Goal: Task Accomplishment & Management: Complete application form

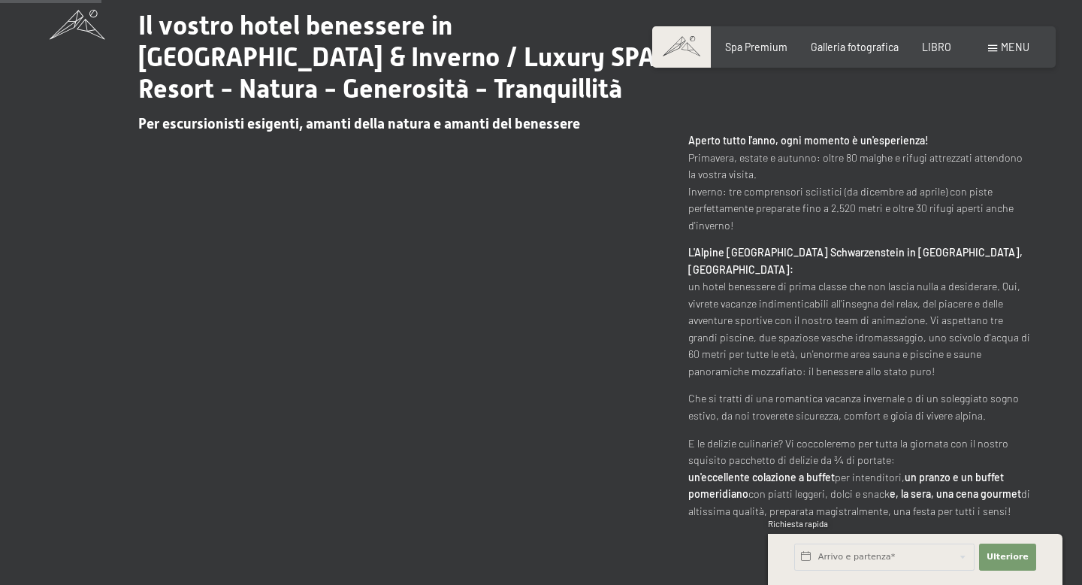
scroll to position [695, 0]
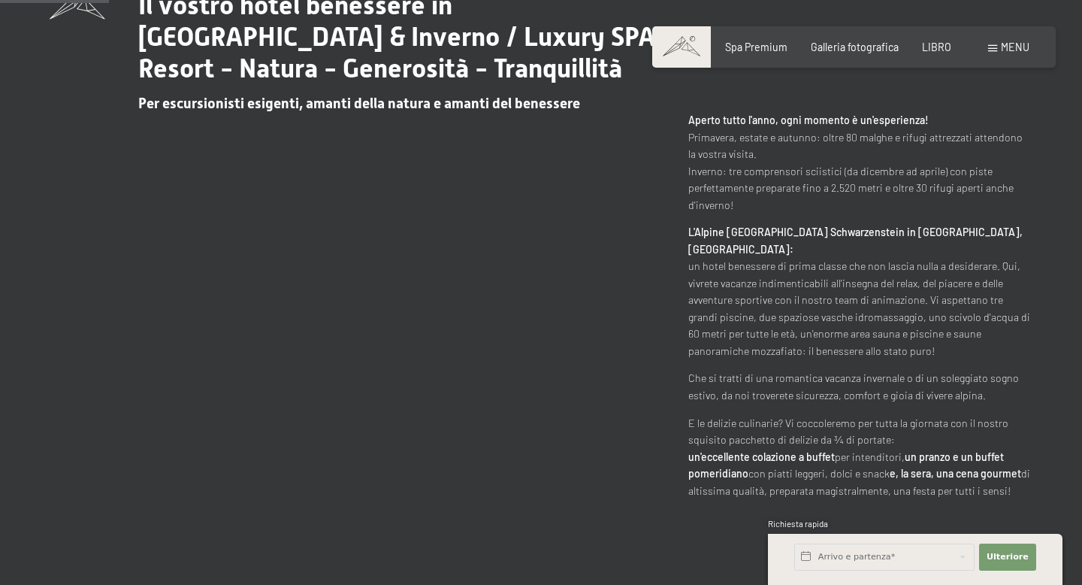
click at [1001, 50] on div "menu" at bounding box center [1009, 47] width 41 height 15
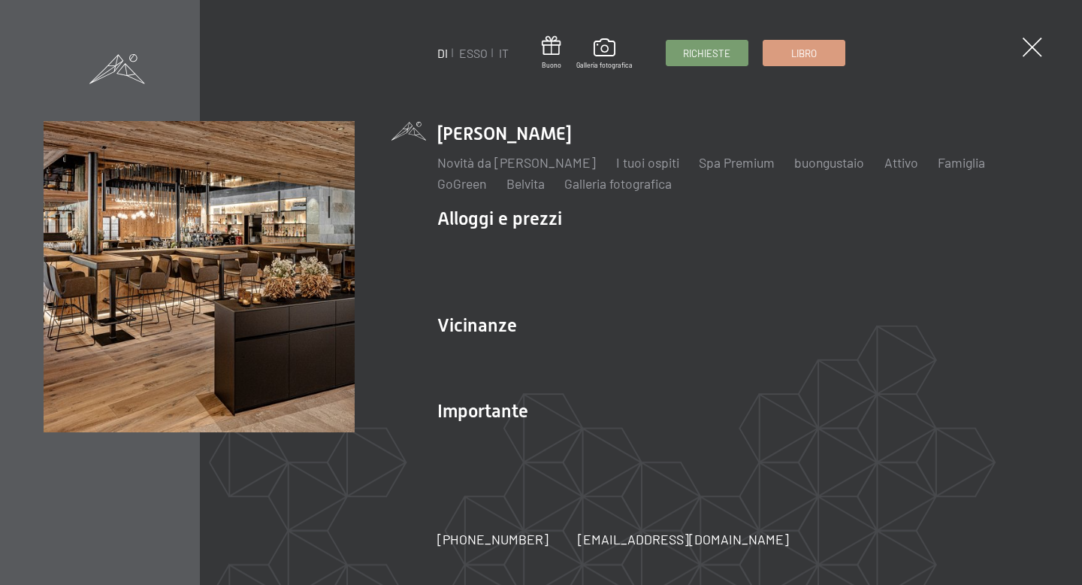
click at [1030, 50] on span at bounding box center [1033, 48] width 20 height 20
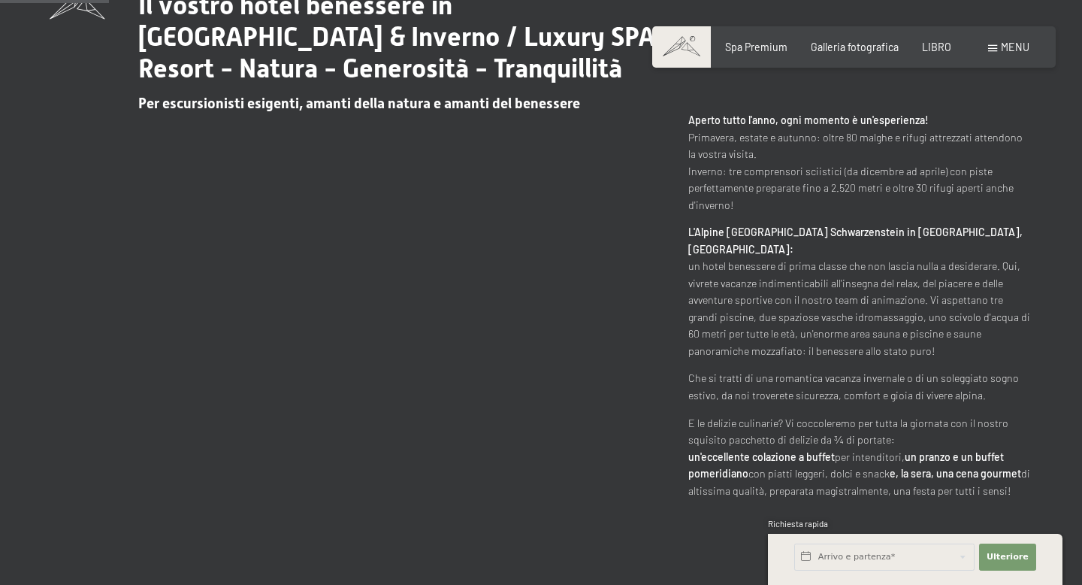
click at [997, 47] on span at bounding box center [993, 48] width 9 height 7
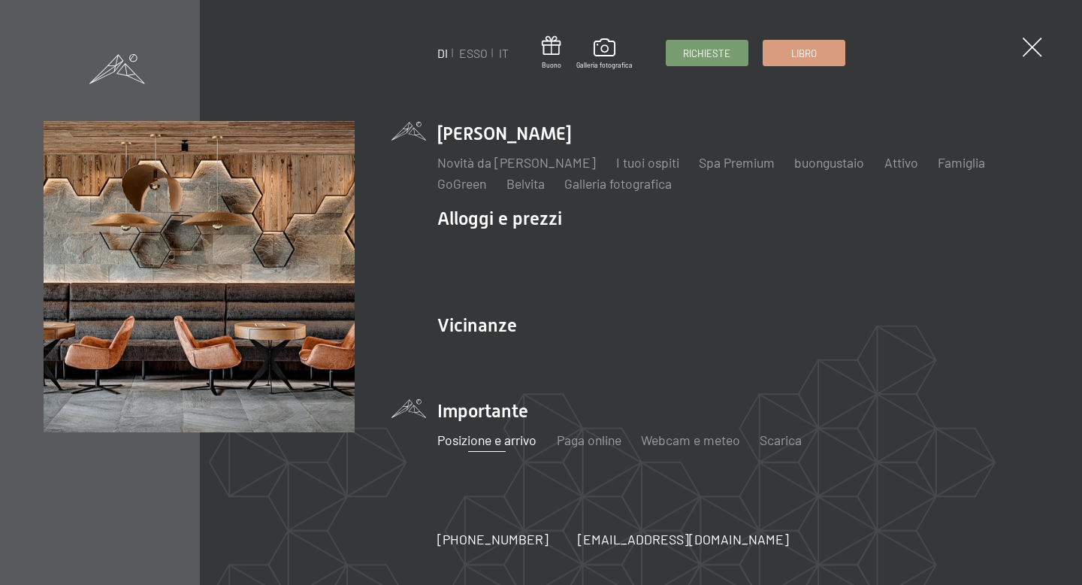
click at [478, 443] on font "Posizione e arrivo" at bounding box center [487, 439] width 99 height 17
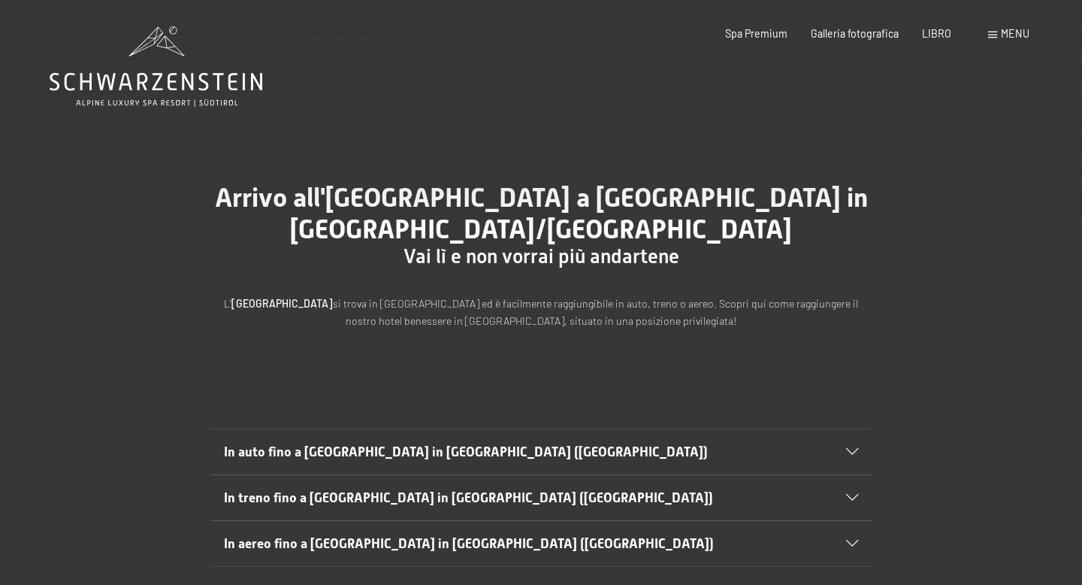
click at [471, 453] on h2 "In auto fino a Lutago in Alto Adige (Italia)" at bounding box center [509, 452] width 571 height 19
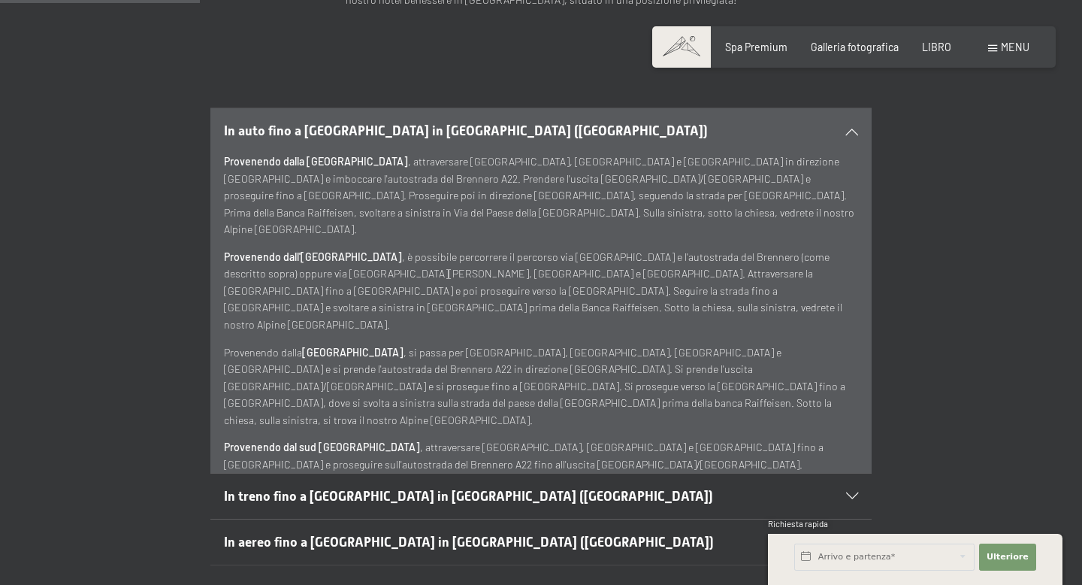
scroll to position [322, 0]
copy font "Alpine [GEOGRAPHIC_DATA] [GEOGRAPHIC_DATA]"
drag, startPoint x: 415, startPoint y: 448, endPoint x: 225, endPoint y: 447, distance: 190.2
click at [225, 447] on font ", attraversare Modena, Verona e Trento fino a Bolzano e proseguire sull'autostr…" at bounding box center [531, 480] width 614 height 80
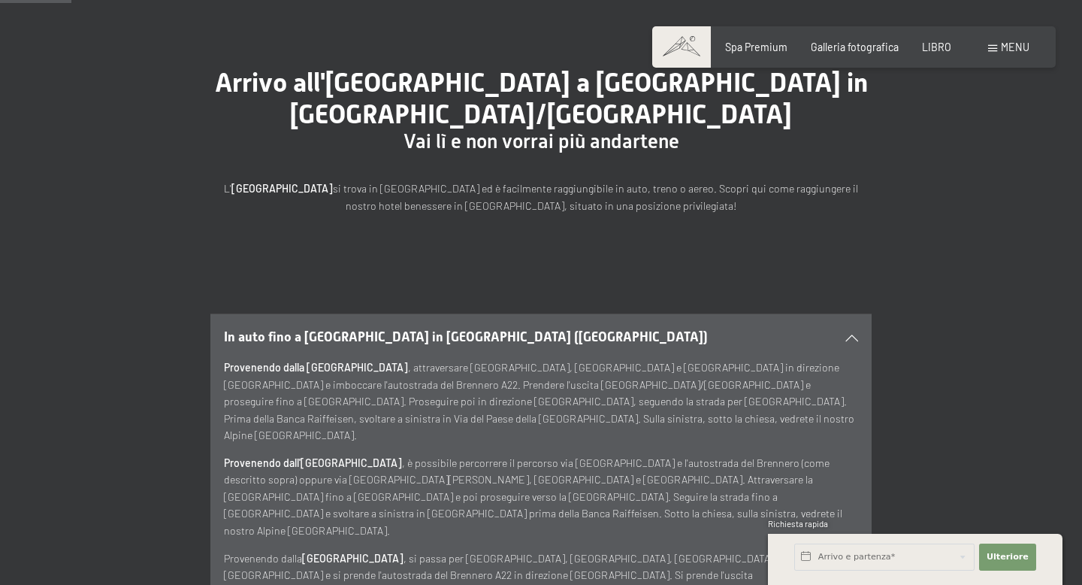
scroll to position [0, 0]
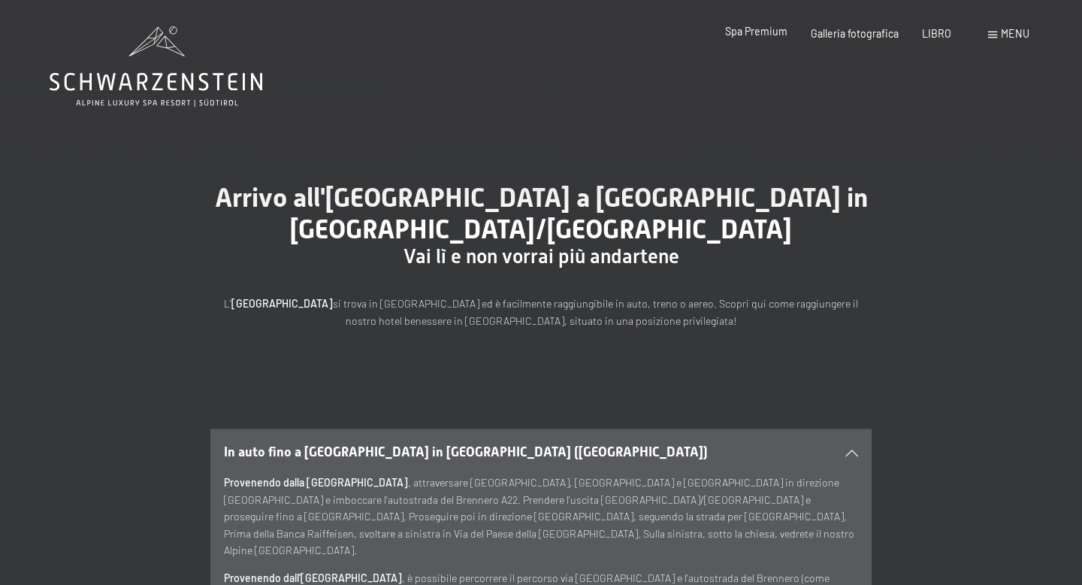
click at [761, 36] on font "Spa Premium" at bounding box center [756, 31] width 62 height 13
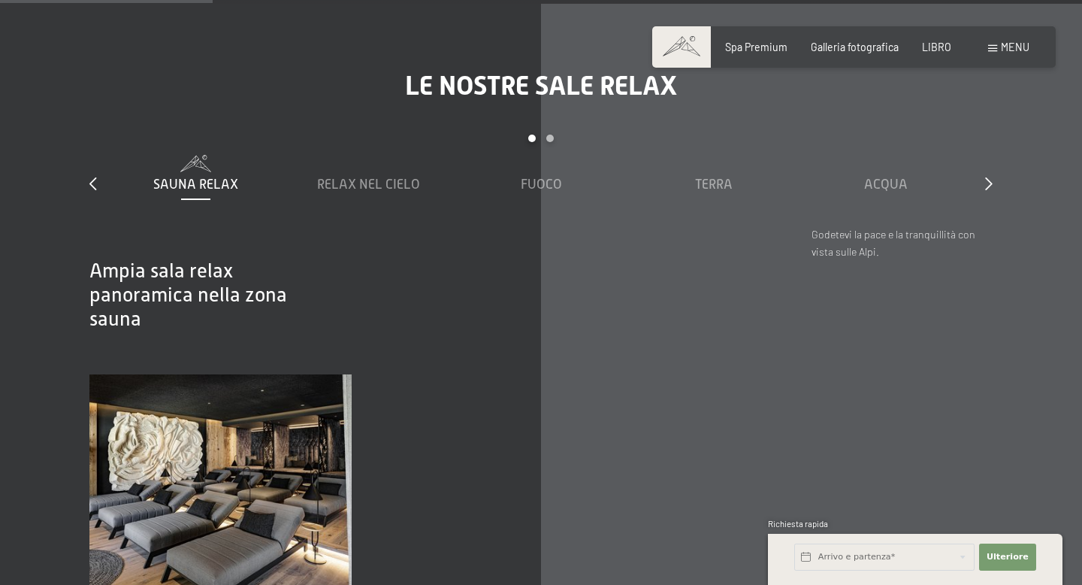
scroll to position [1898, 0]
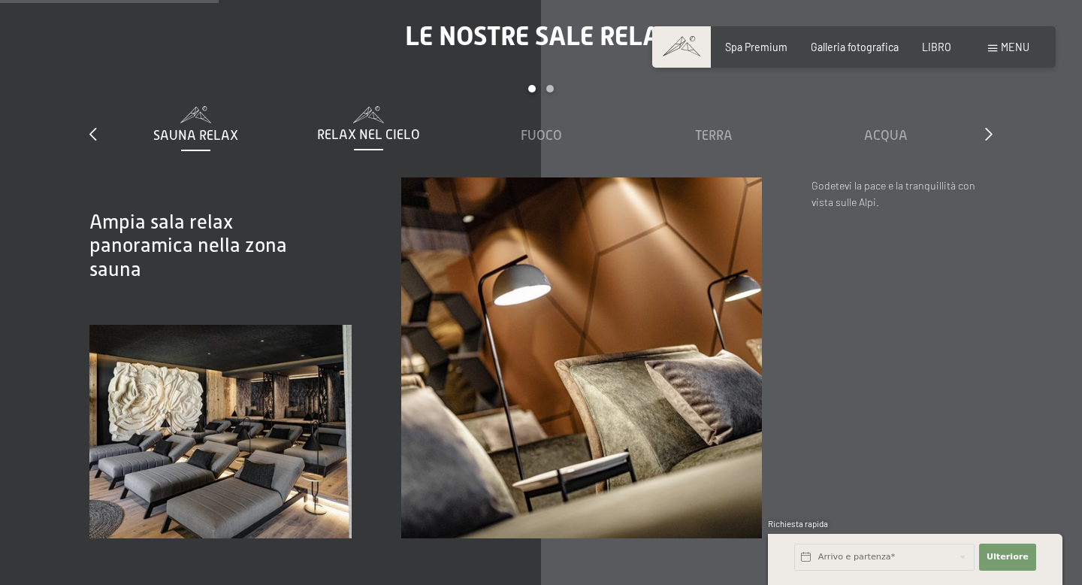
click at [373, 127] on font "Relax nel cielo" at bounding box center [368, 134] width 103 height 15
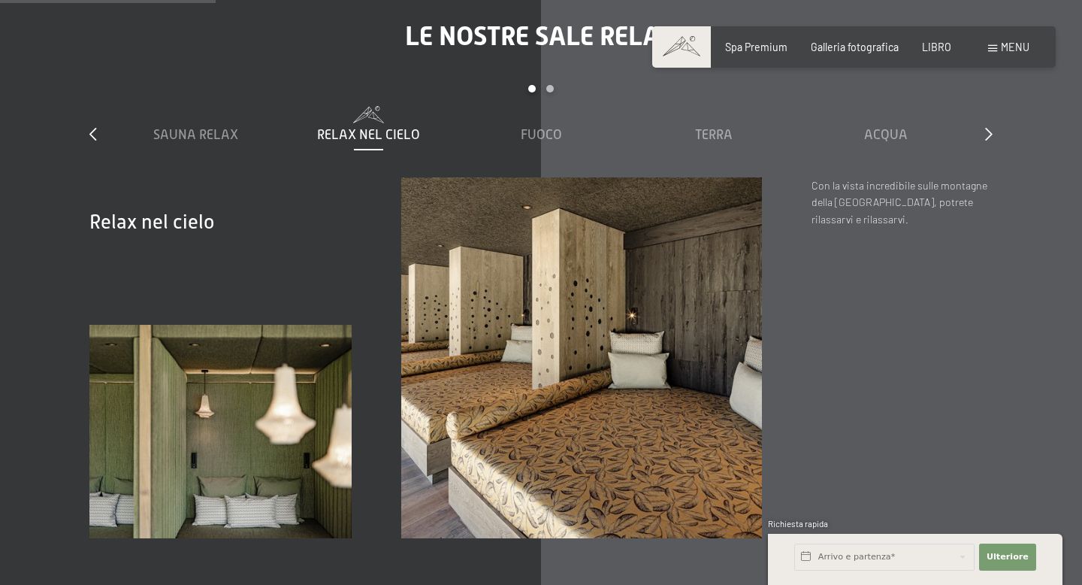
scroll to position [1799, 0]
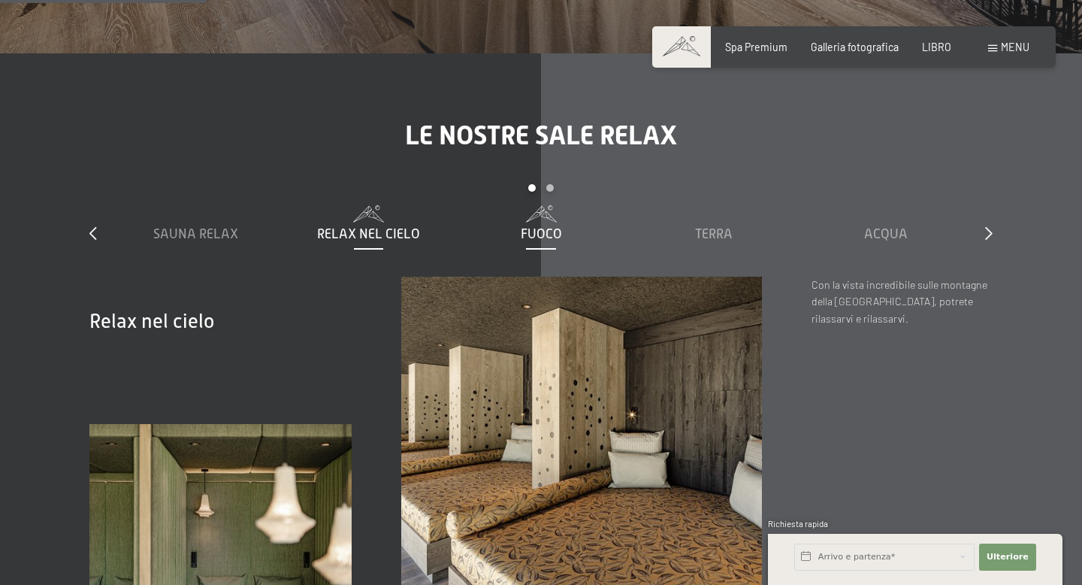
click at [549, 205] on div "Fuoco" at bounding box center [541, 224] width 159 height 38
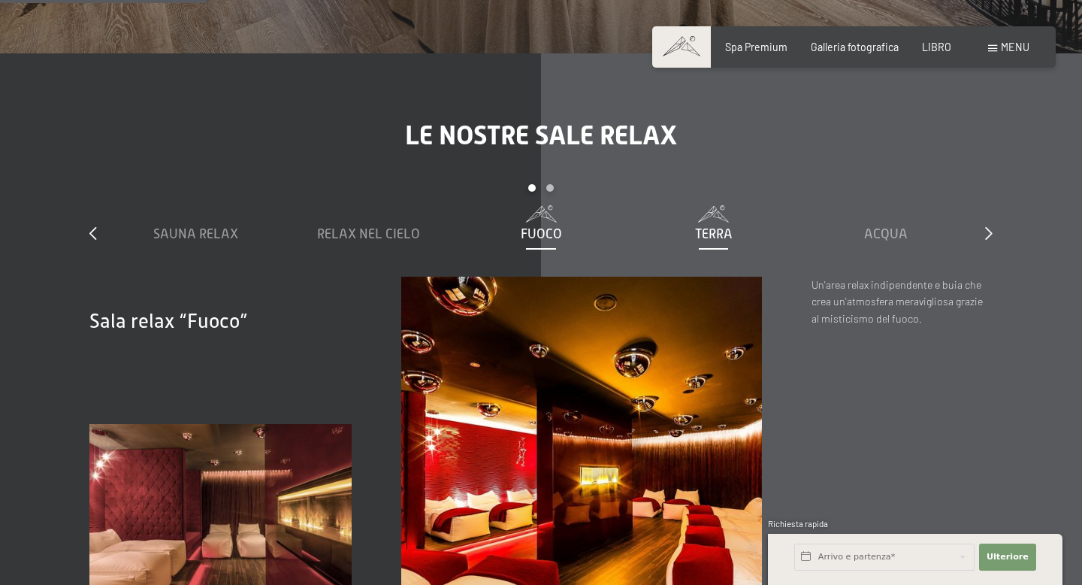
click at [739, 225] on div "Terra" at bounding box center [713, 234] width 159 height 19
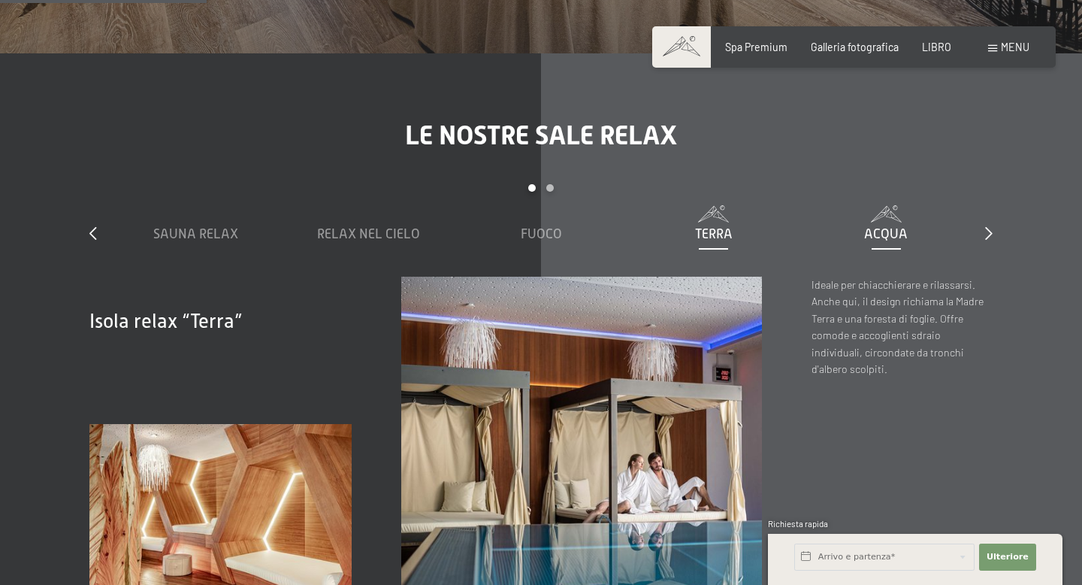
click at [879, 225] on div "Acqua" at bounding box center [886, 234] width 159 height 19
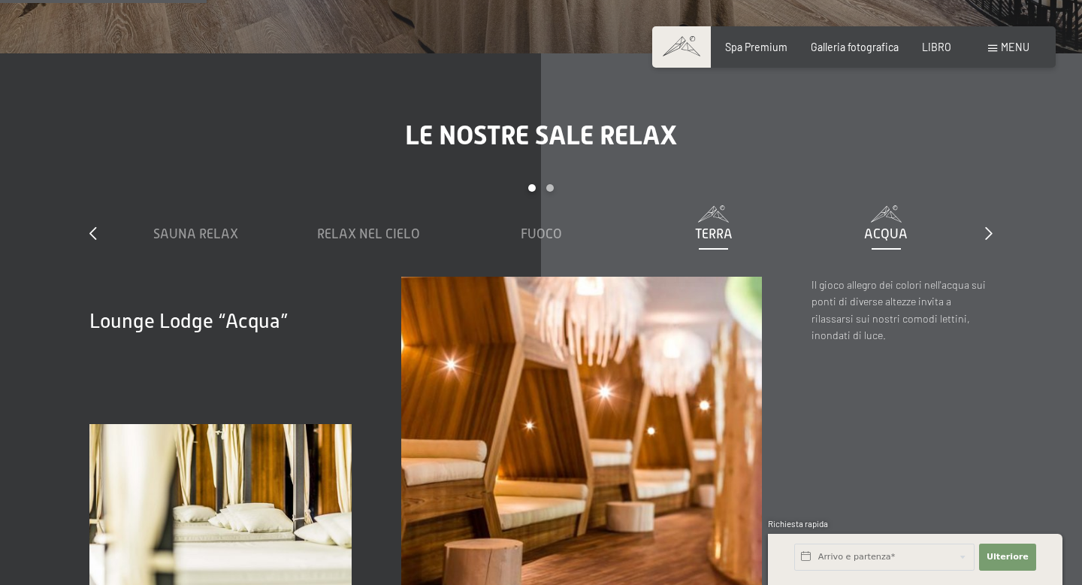
click at [716, 225] on div "Terra" at bounding box center [713, 234] width 159 height 19
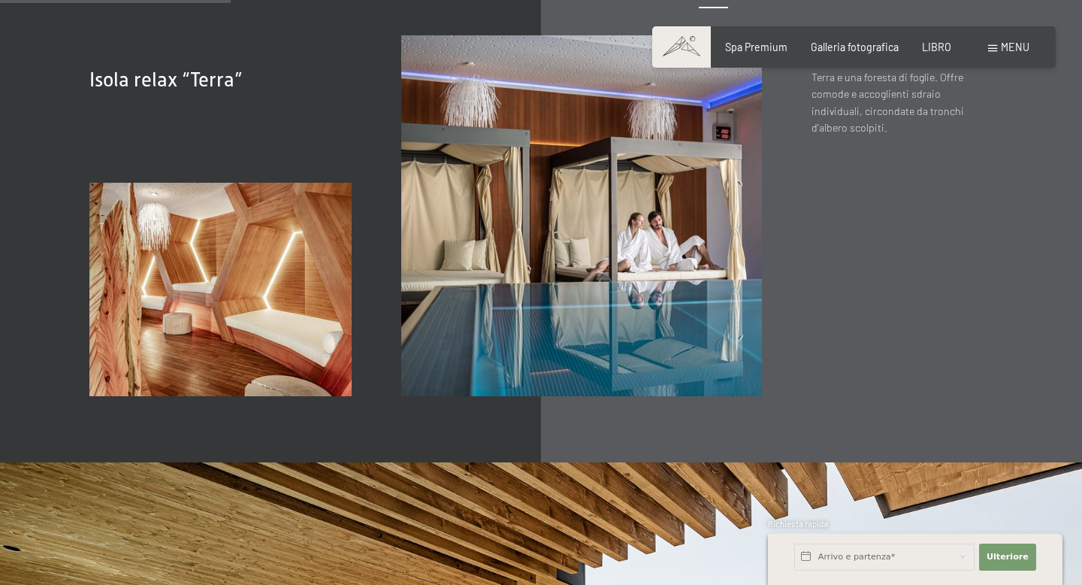
scroll to position [1831, 0]
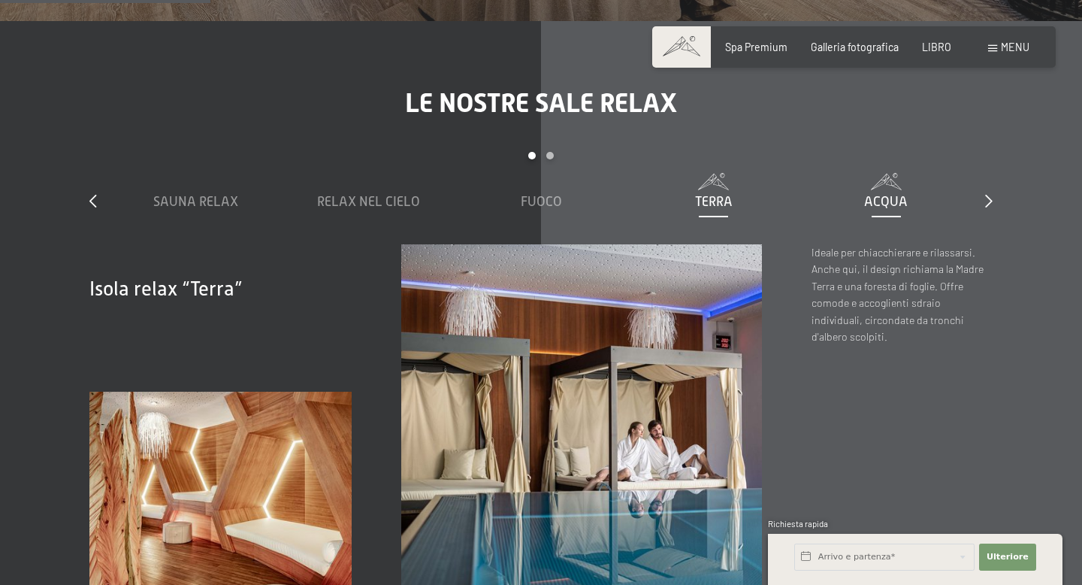
click at [887, 194] on font "Acqua" at bounding box center [886, 201] width 44 height 15
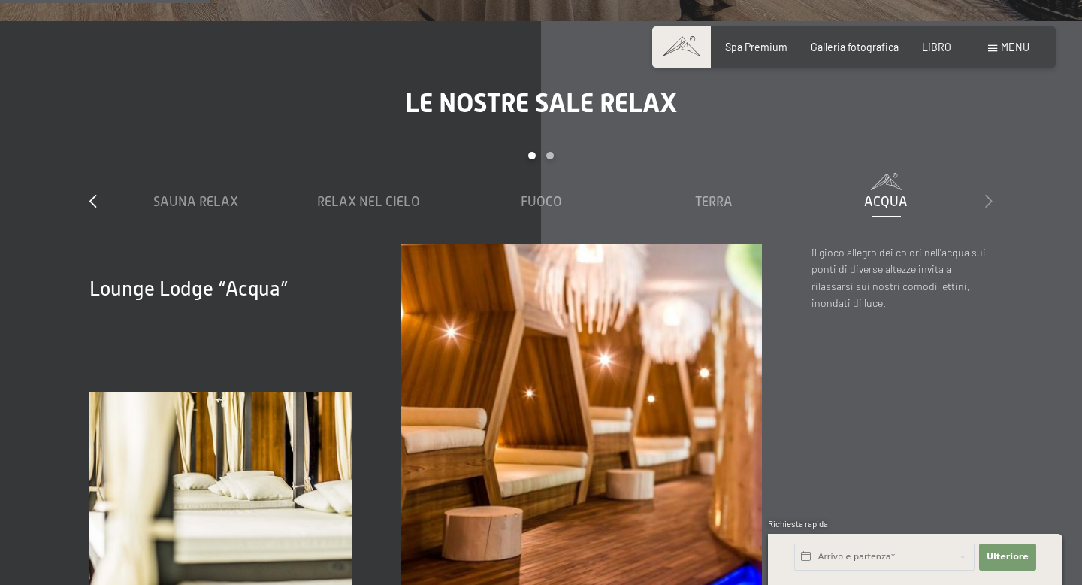
click at [992, 194] on icon at bounding box center [990, 201] width 8 height 14
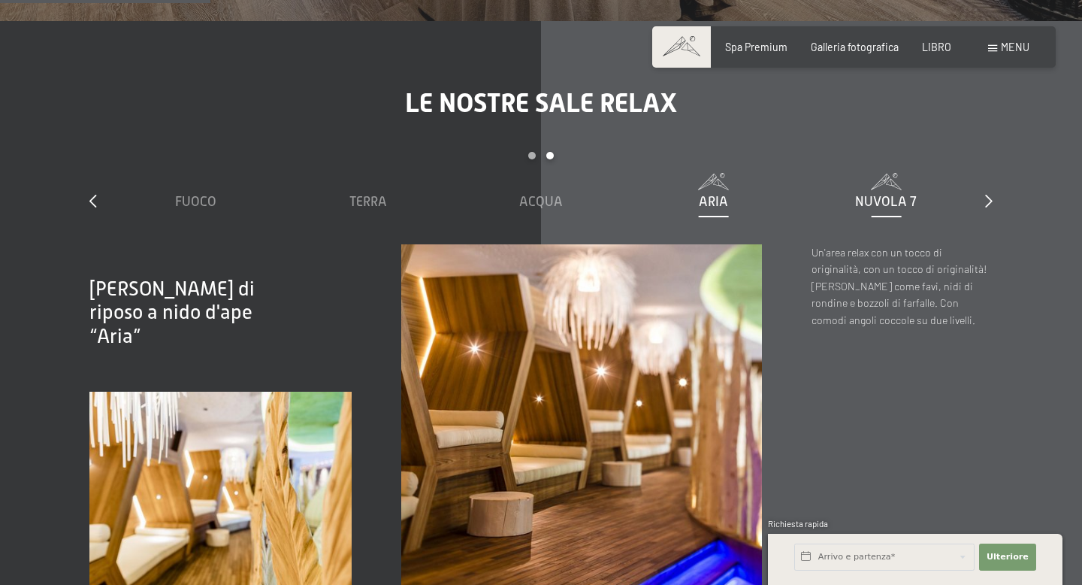
click at [866, 194] on font "Nuvola 7" at bounding box center [886, 201] width 62 height 15
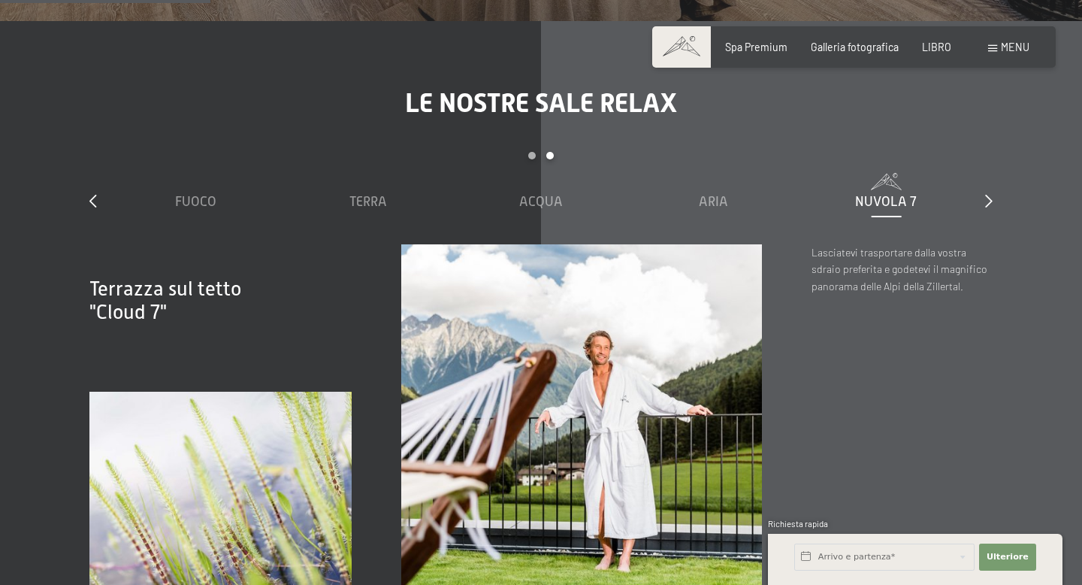
click at [975, 174] on div "diapositiva 3 to 7 di 7 Sauna Relax Relax nel cielo Fuoco Terra Acqua Aria Nuvo…" at bounding box center [540, 198] width 903 height 92
click at [984, 171] on div "diapositiva 3 to 7 di 7 Sauna Relax Relax nel cielo Fuoco Terra Acqua Aria Nuvo…" at bounding box center [540, 198] width 903 height 92
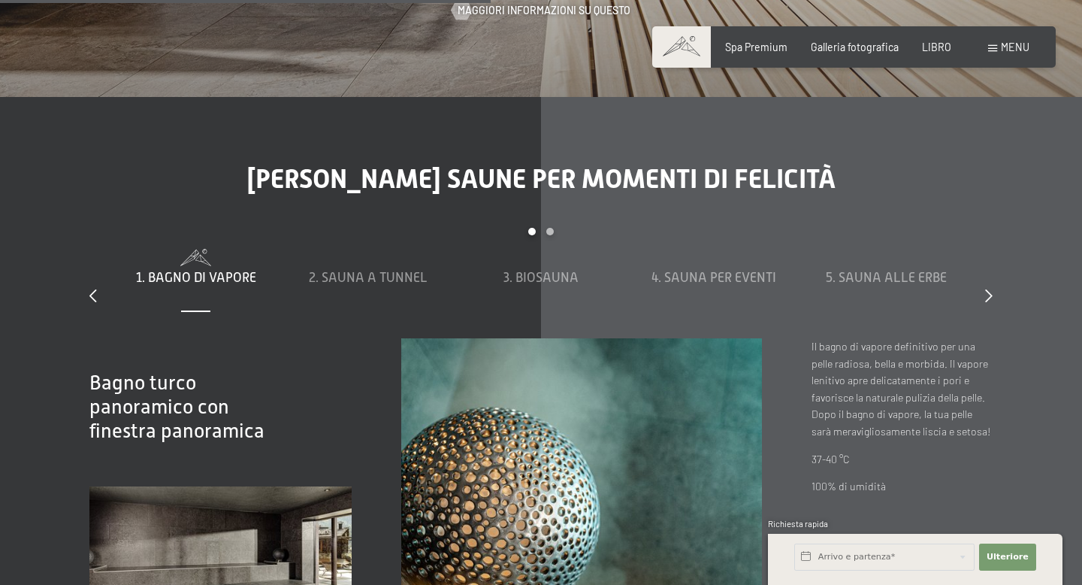
scroll to position [4121, 0]
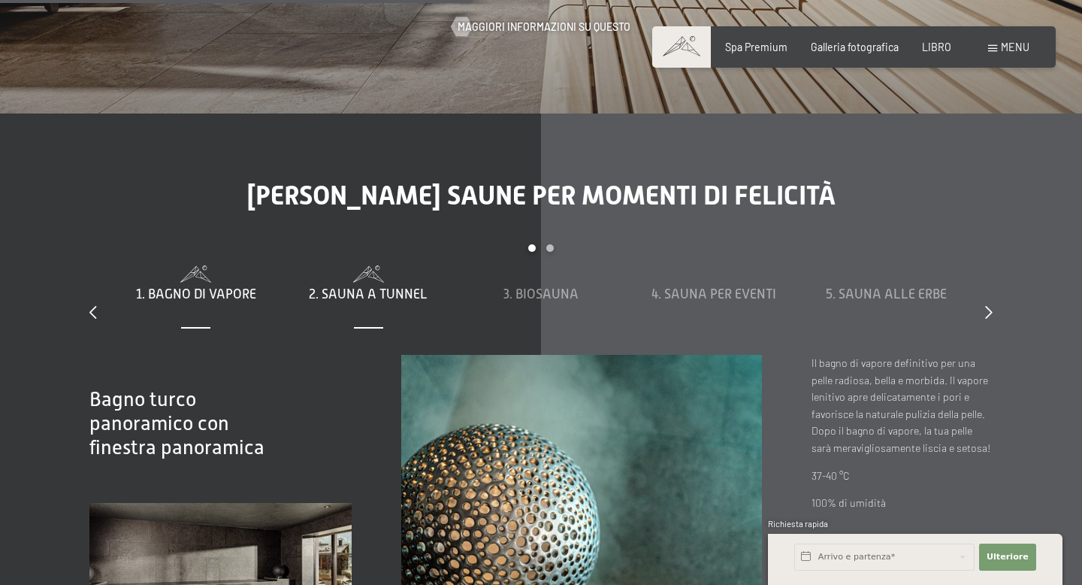
click at [392, 265] on span at bounding box center [368, 273] width 159 height 17
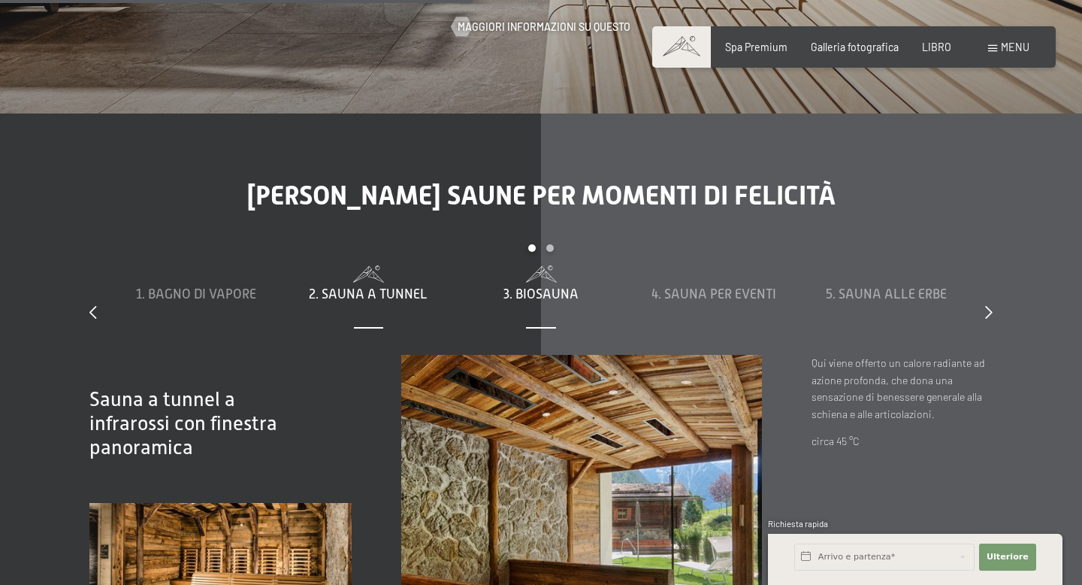
click at [614, 265] on div "3. Biosauna" at bounding box center [541, 293] width 159 height 57
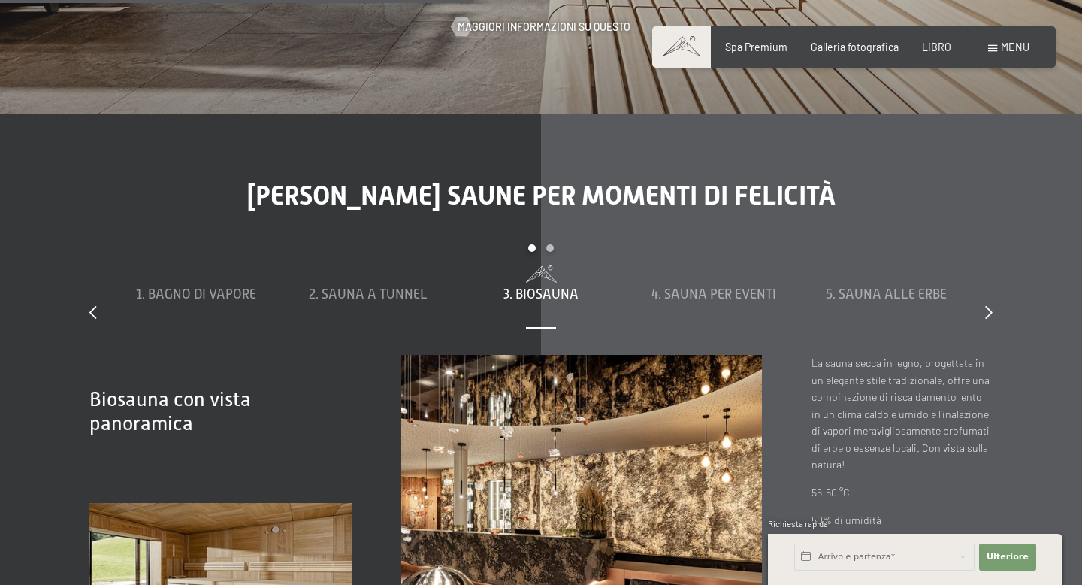
click at [493, 285] on div "3. Biosauna" at bounding box center [541, 294] width 159 height 19
click at [737, 265] on span at bounding box center [713, 273] width 159 height 17
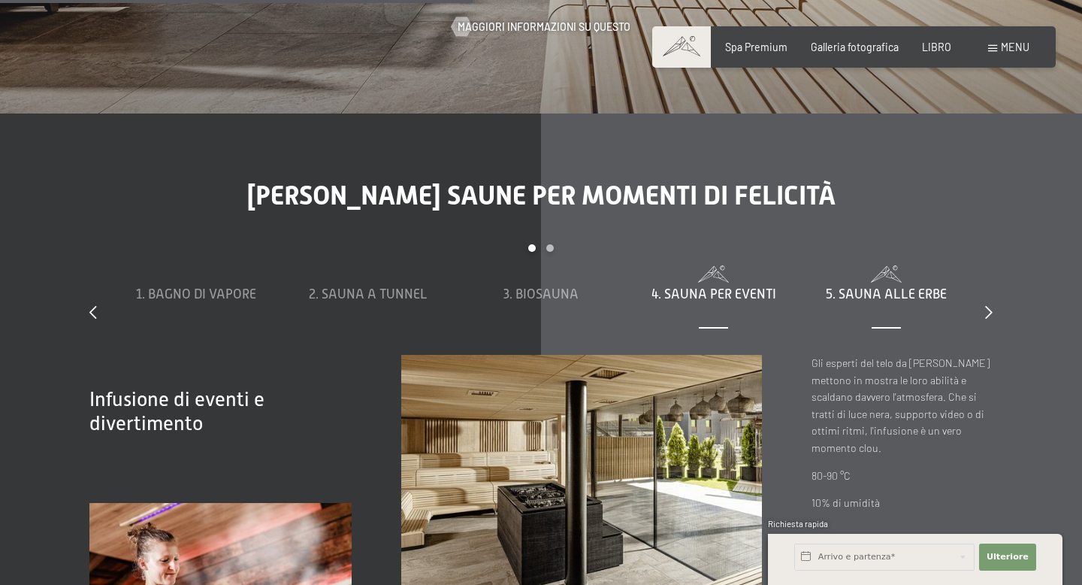
click at [875, 285] on div "5. Sauna alle erbe" at bounding box center [886, 294] width 159 height 19
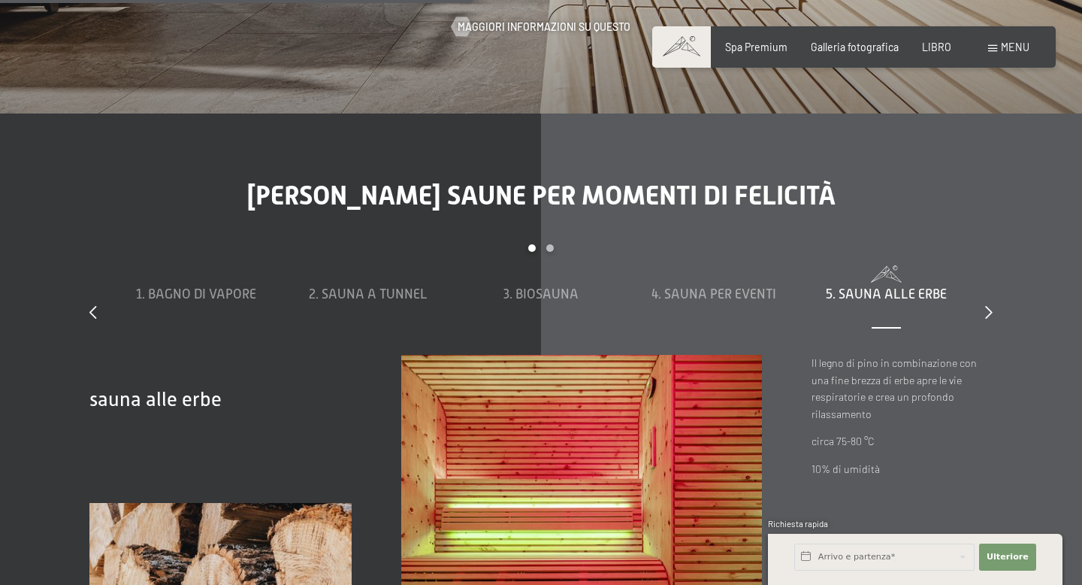
click at [981, 287] on div "diapositiva 1 a 5 di 8 1. Bagno di vapore 2. Sauna a tunnel 3. Biosauna 4. Saun…" at bounding box center [540, 299] width 903 height 111
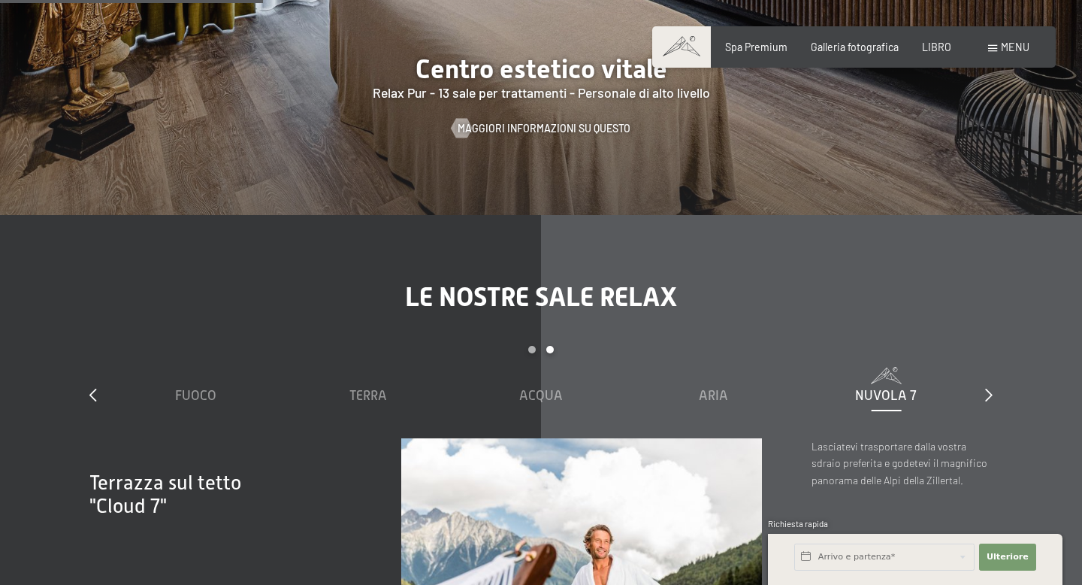
scroll to position [1001, 0]
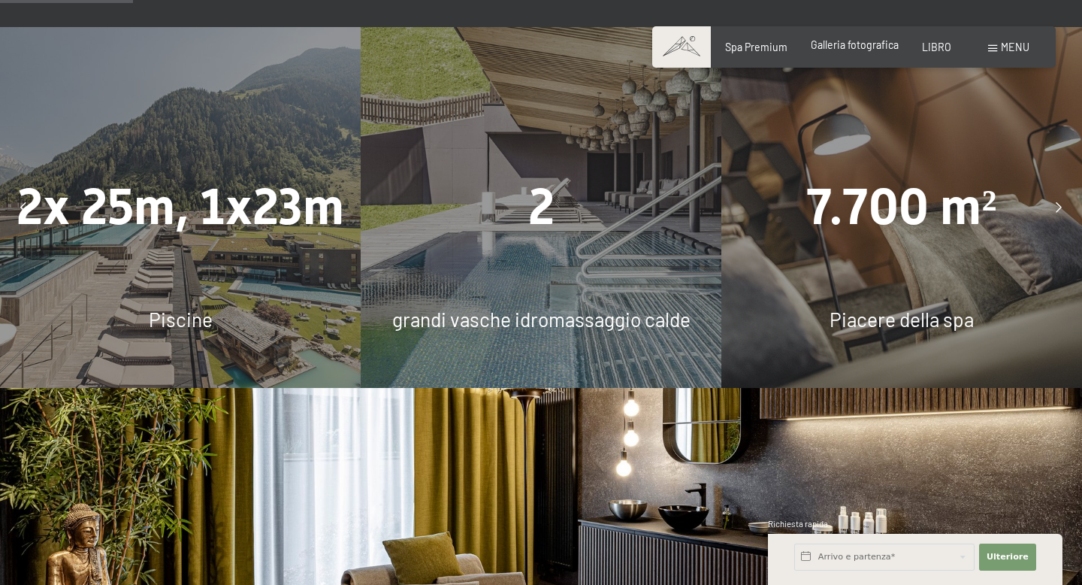
click at [861, 46] on font "Galleria fotografica" at bounding box center [855, 44] width 88 height 13
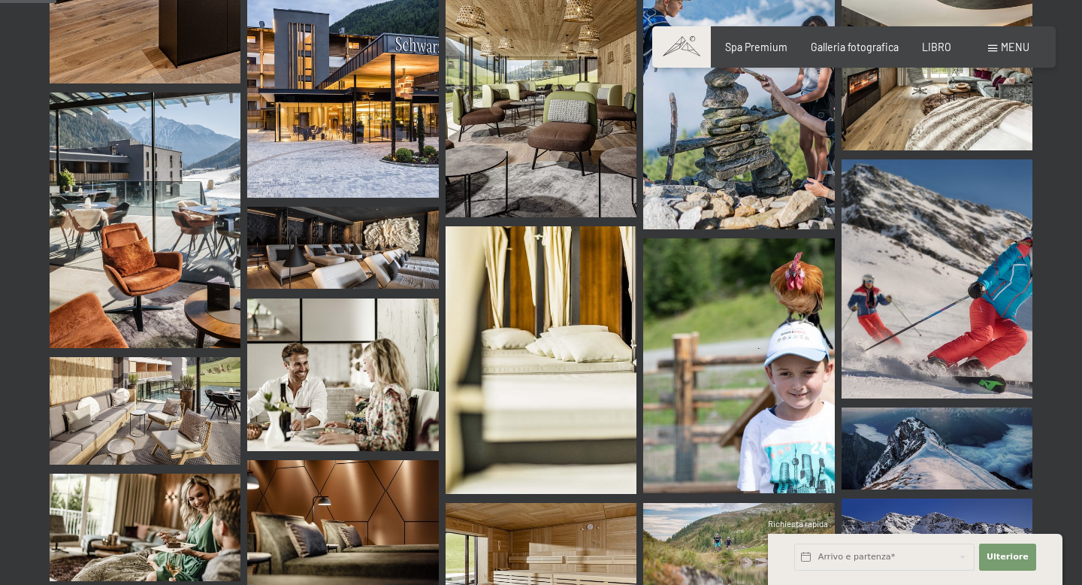
scroll to position [642, 0]
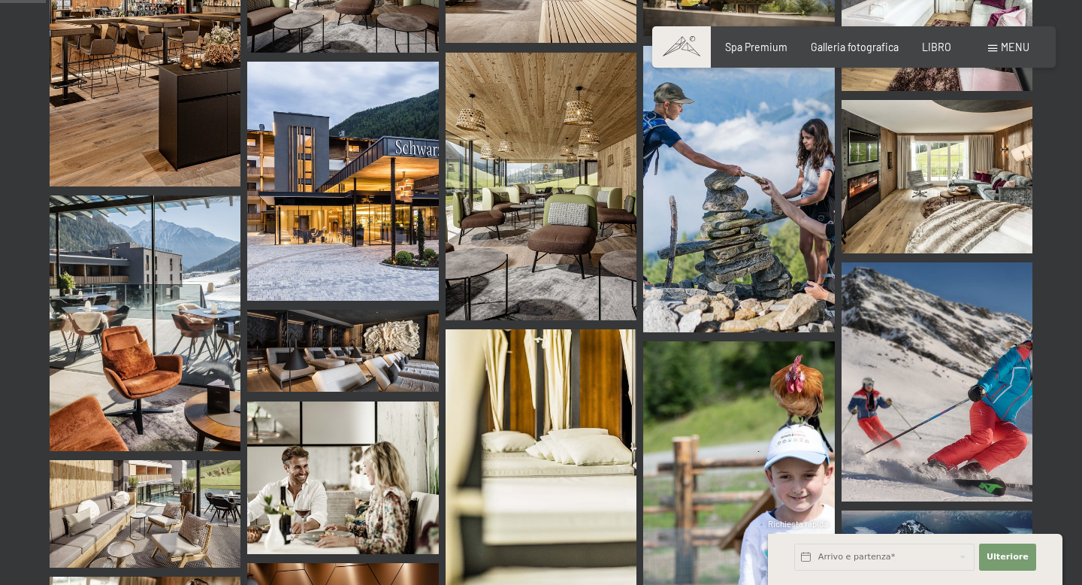
click at [384, 154] on img at bounding box center [342, 181] width 191 height 239
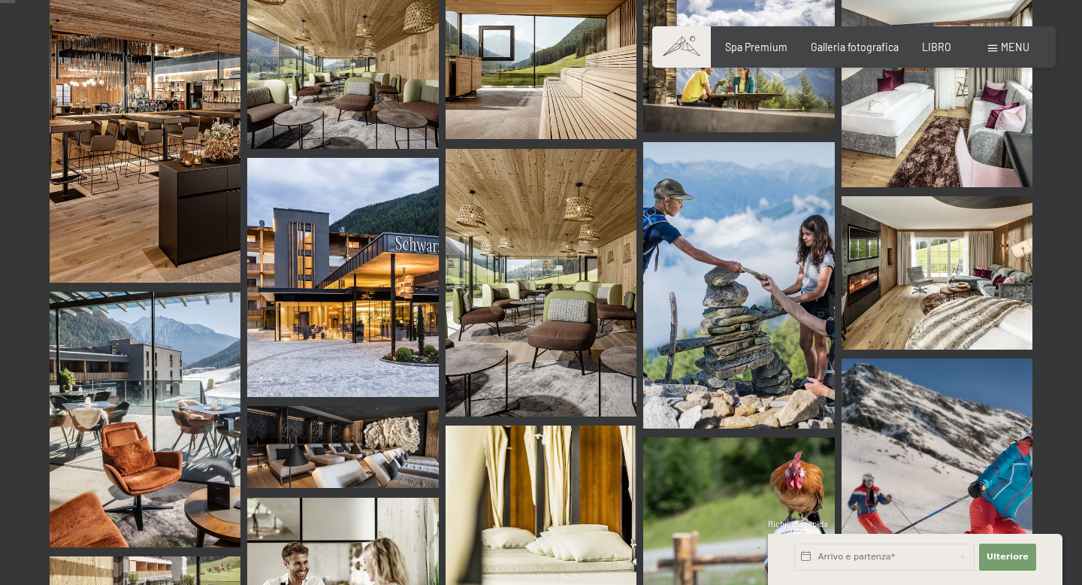
scroll to position [0, 0]
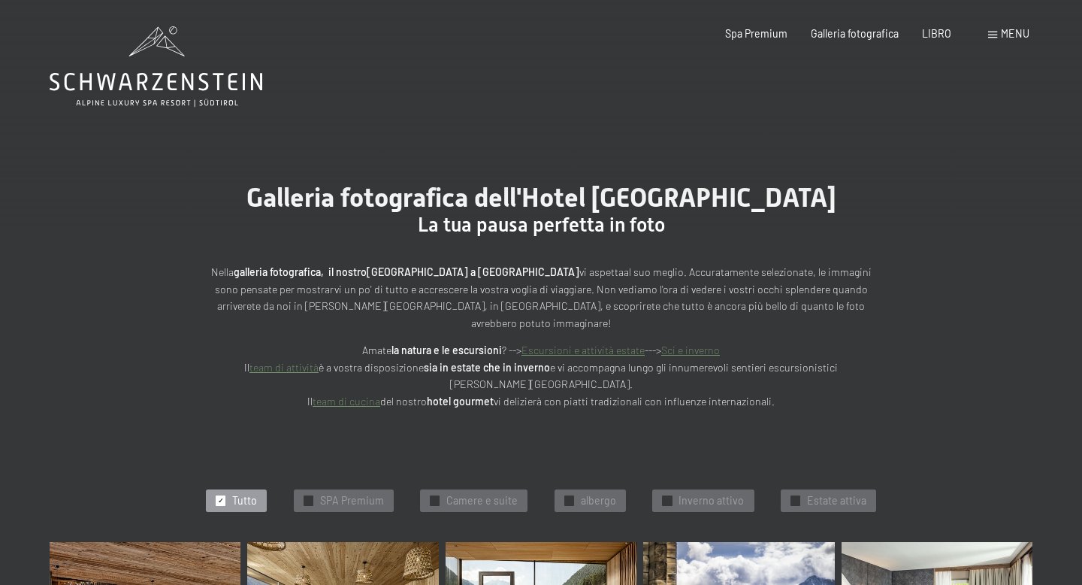
click at [998, 41] on div "Libro Richieste Spa Premium Galleria fotografica LIBRO menu DI ESSO IT Buono Ga…" at bounding box center [854, 33] width 350 height 15
click at [996, 38] on div "menu" at bounding box center [1009, 33] width 41 height 15
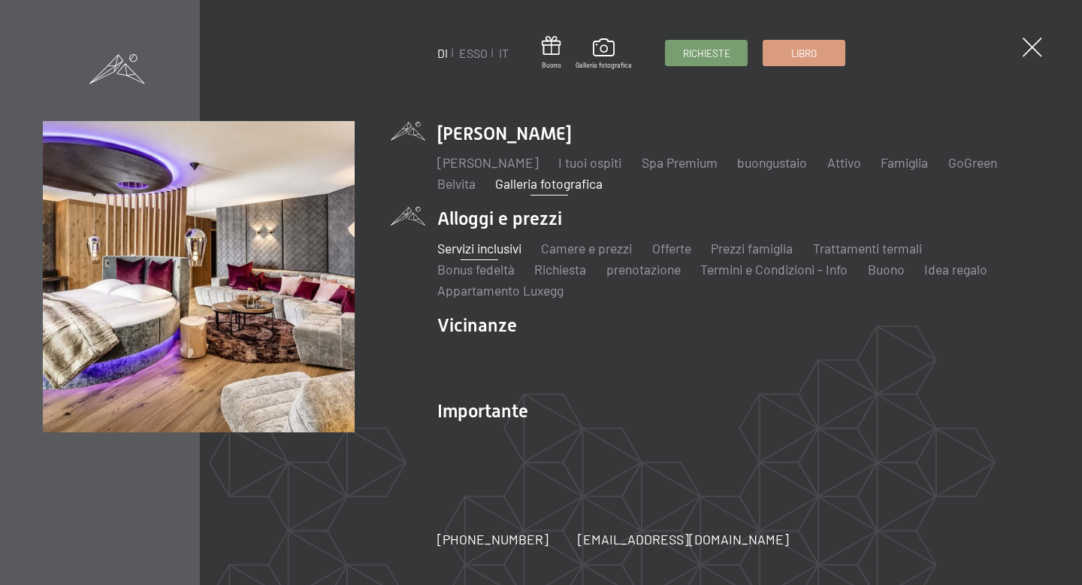
click at [501, 249] on font "Servizi inclusivi" at bounding box center [480, 248] width 84 height 17
click at [559, 245] on font "Camere e prezzi" at bounding box center [587, 248] width 91 height 17
click at [718, 244] on font "Prezzi famiglia" at bounding box center [752, 248] width 82 height 17
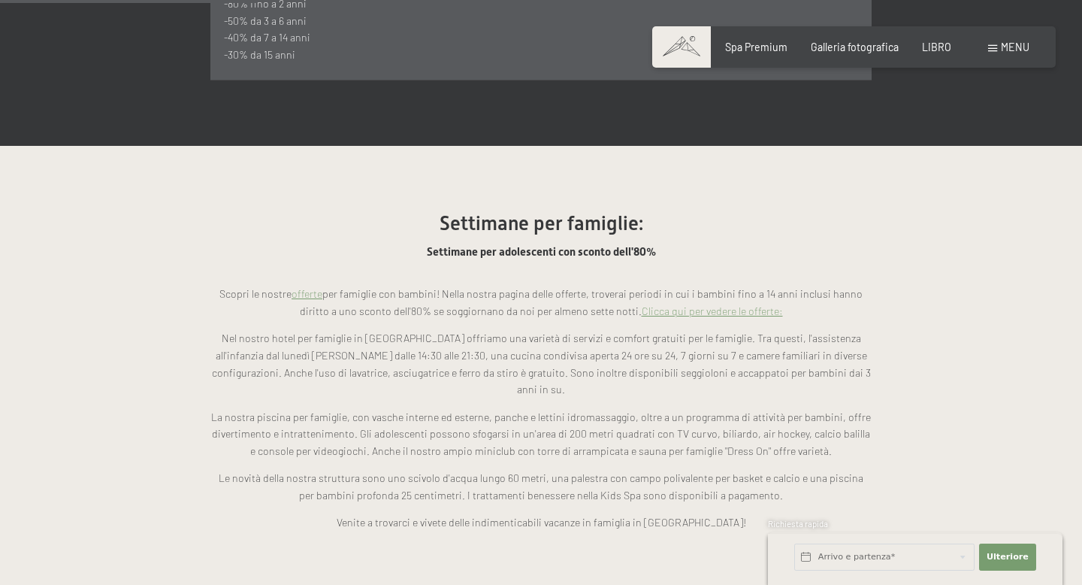
scroll to position [771, 0]
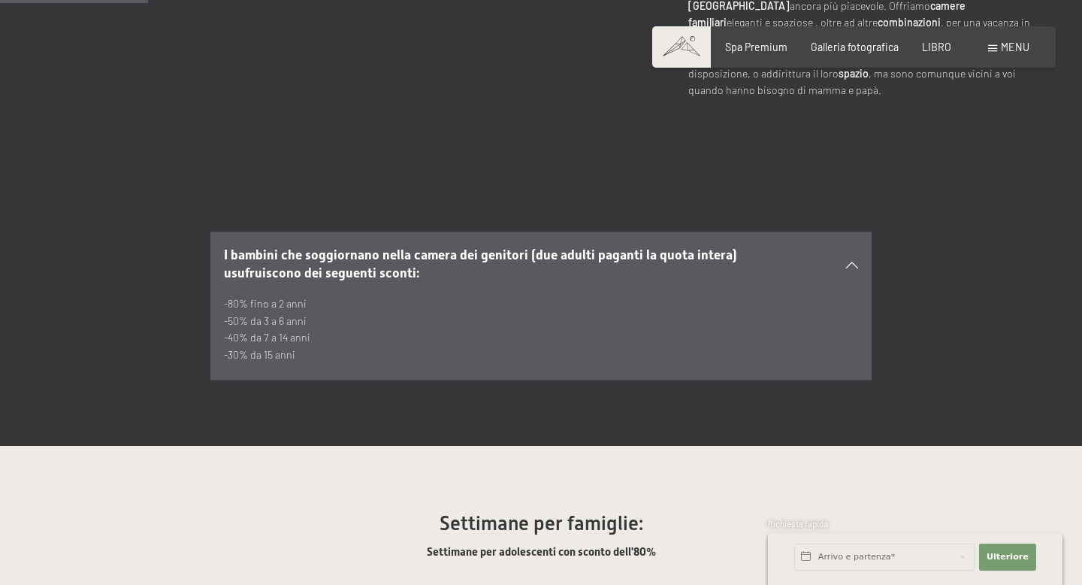
click at [1010, 45] on font "menu" at bounding box center [1015, 47] width 29 height 13
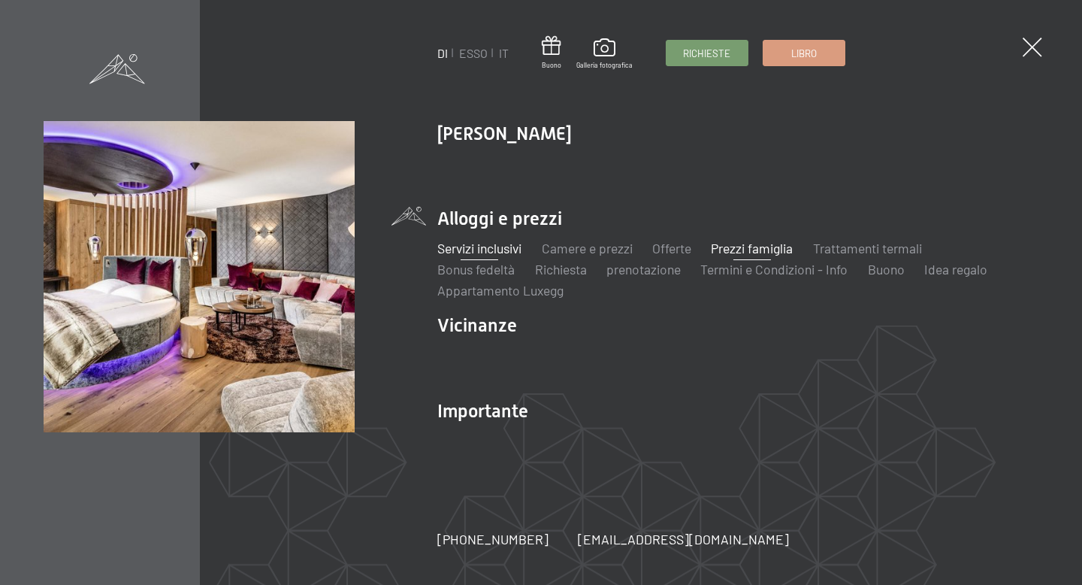
click at [498, 249] on font "Servizi inclusivi" at bounding box center [480, 248] width 84 height 17
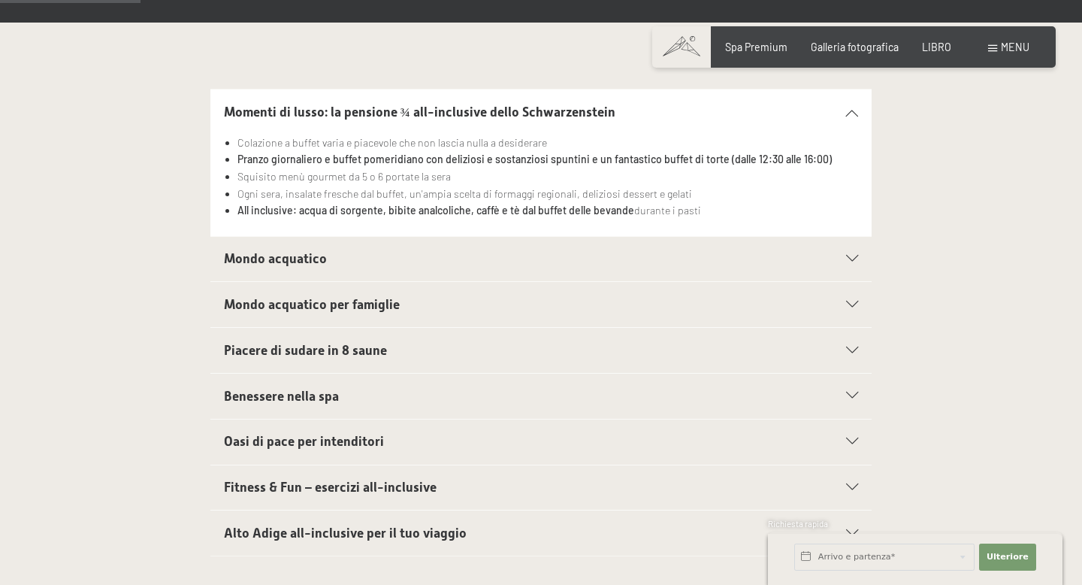
click at [334, 252] on h2 "Mondo acquatico" at bounding box center [509, 259] width 571 height 19
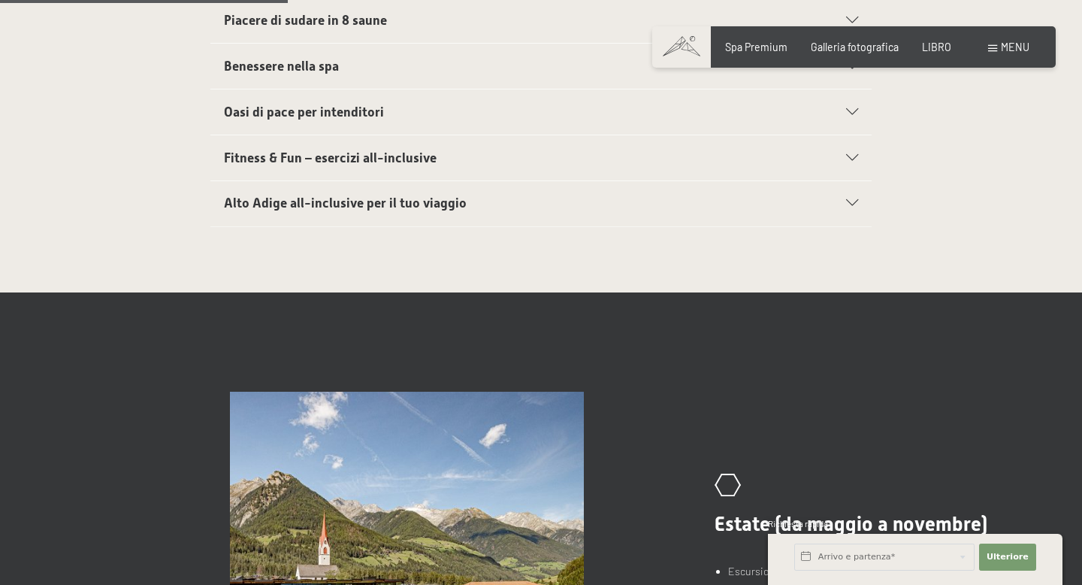
scroll to position [674, 0]
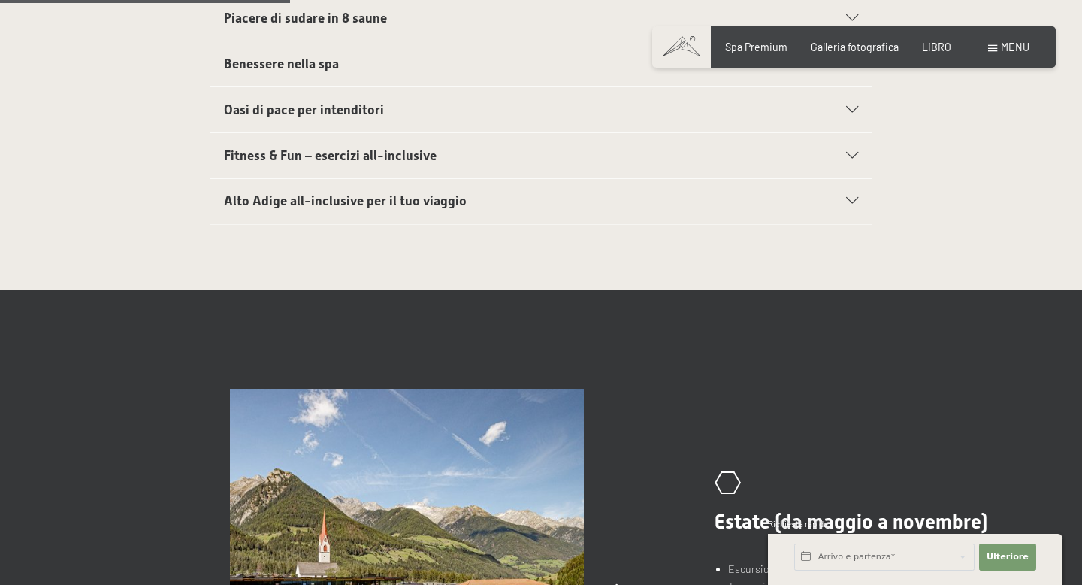
click at [362, 206] on font "Alto Adige all-inclusive per il tuo viaggio" at bounding box center [345, 200] width 243 height 15
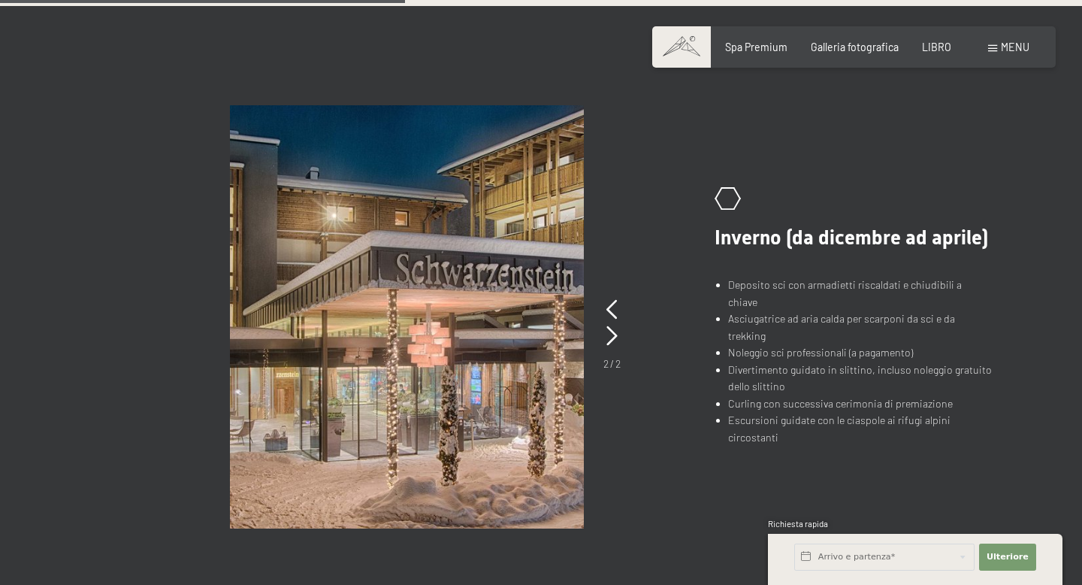
scroll to position [954, 0]
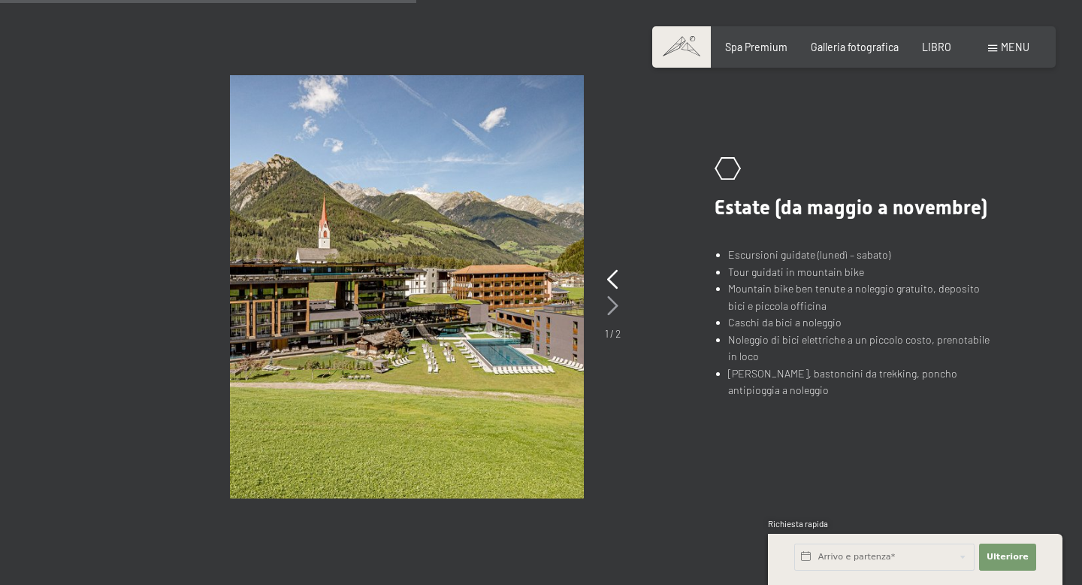
click at [612, 301] on icon at bounding box center [612, 306] width 11 height 20
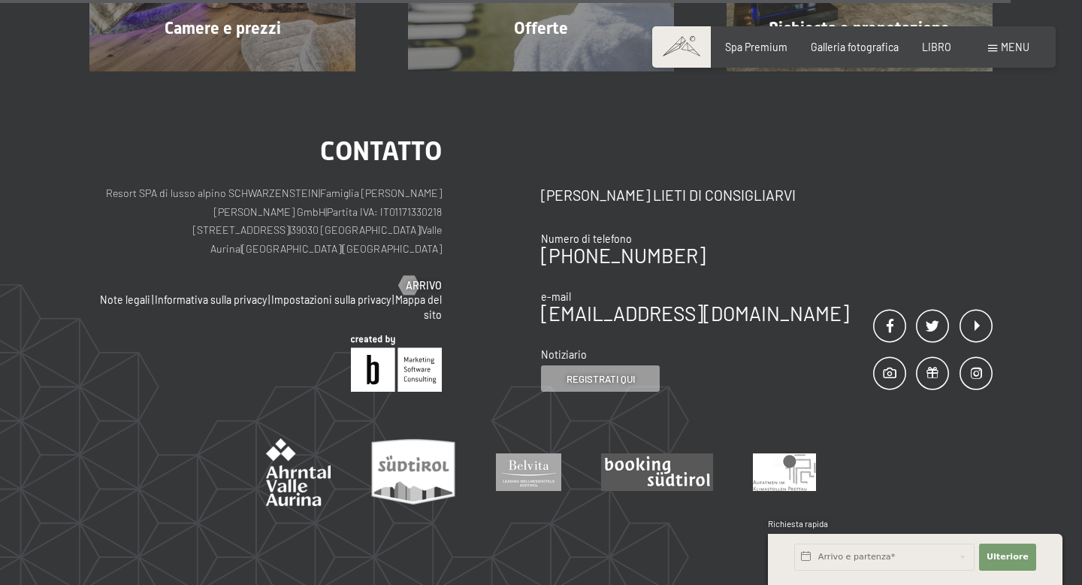
scroll to position [2133, 0]
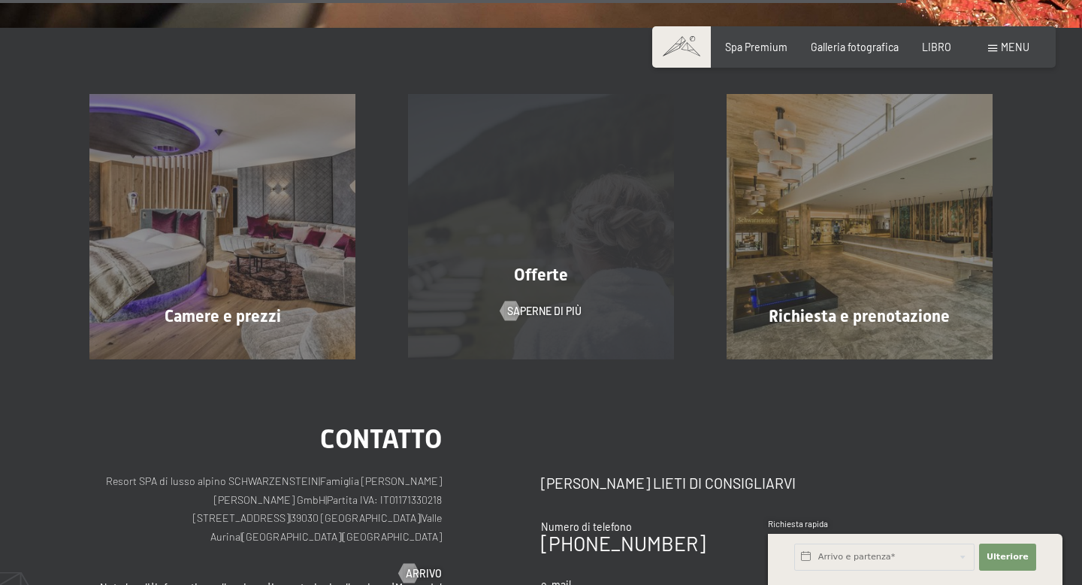
click at [515, 325] on div "Offerte Saperne di più" at bounding box center [541, 226] width 319 height 265
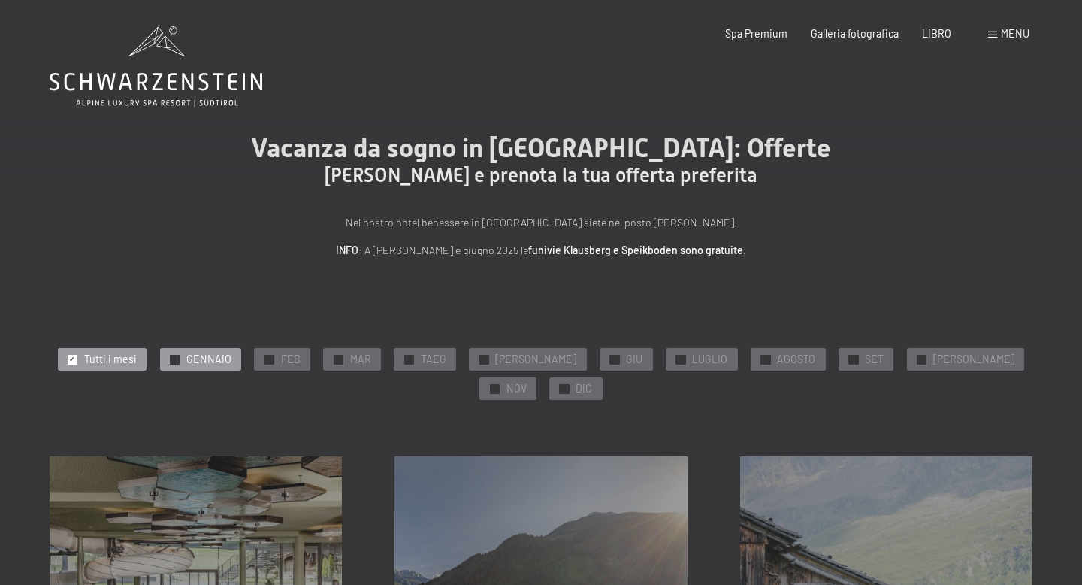
click at [232, 365] on font "GENNAIO" at bounding box center [208, 359] width 45 height 13
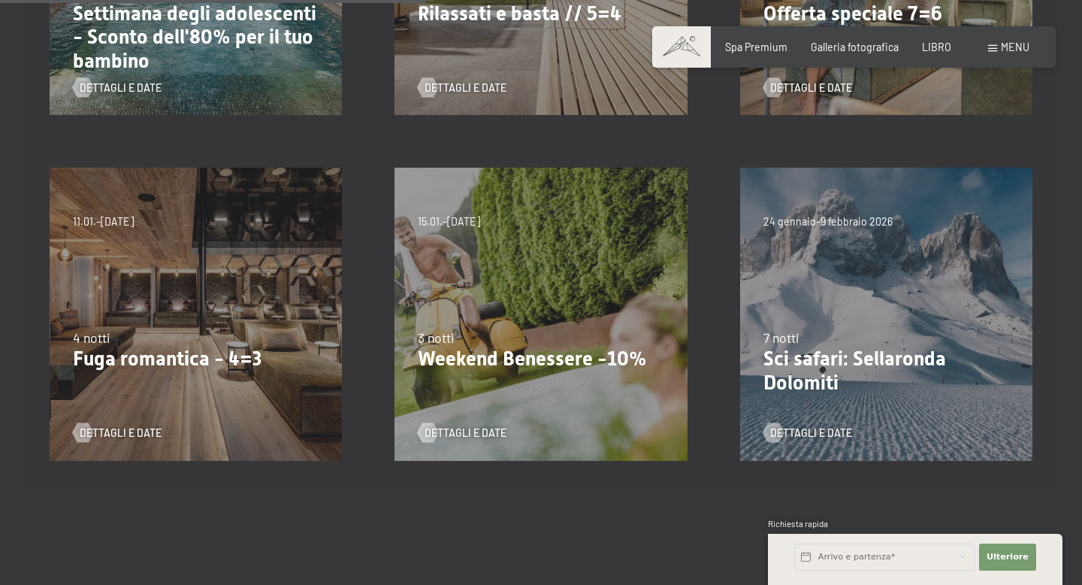
scroll to position [448, 0]
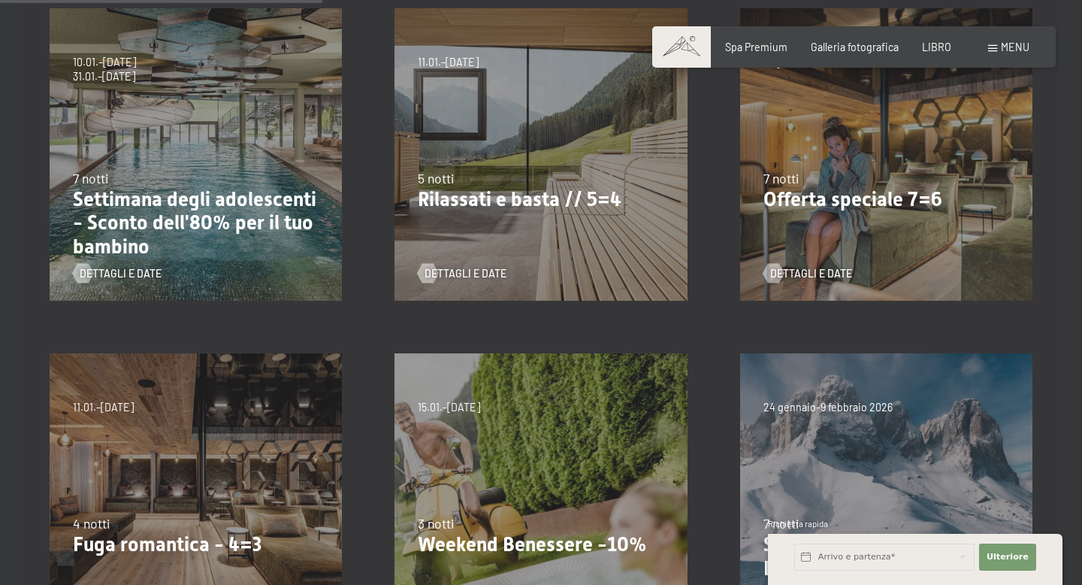
click at [159, 209] on font "Settimana degli adolescenti - Sconto dell'80% per il tuo bambino" at bounding box center [195, 223] width 244 height 70
click at [120, 267] on font "Dettagli e date" at bounding box center [136, 273] width 82 height 13
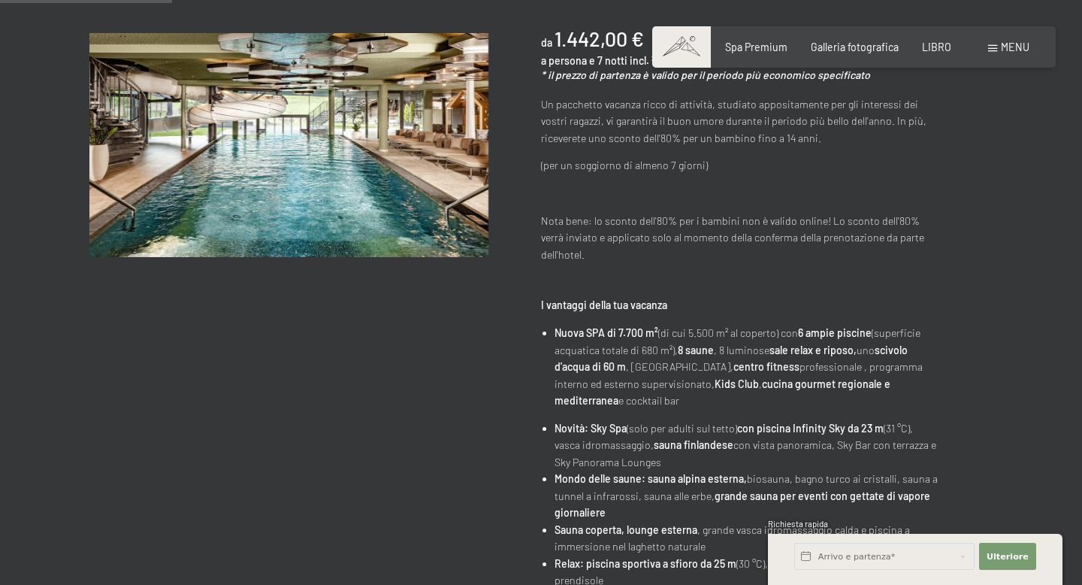
scroll to position [42, 0]
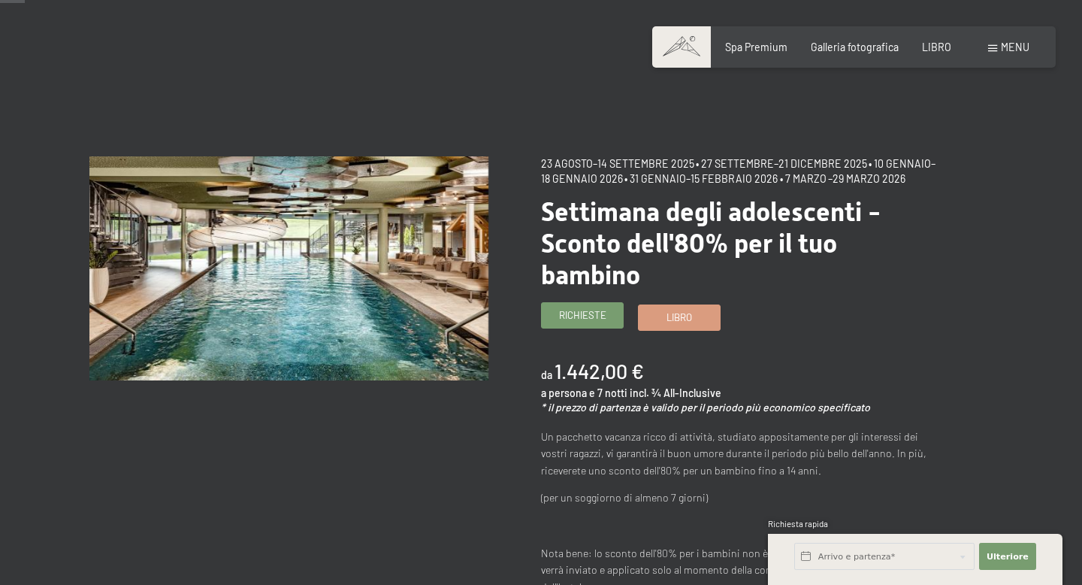
click at [580, 315] on font "Richieste" at bounding box center [582, 315] width 47 height 12
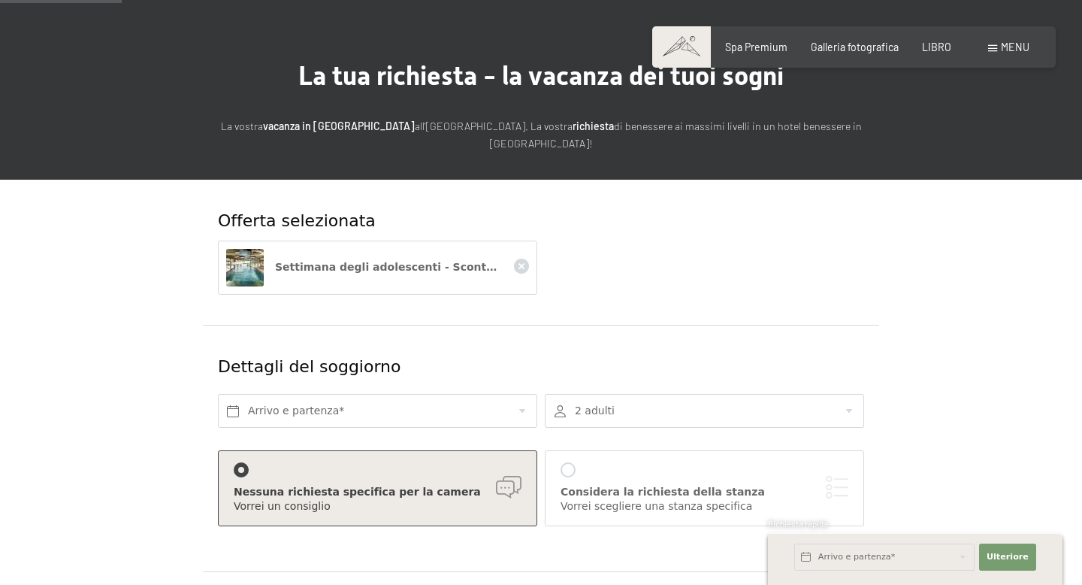
scroll to position [171, 0]
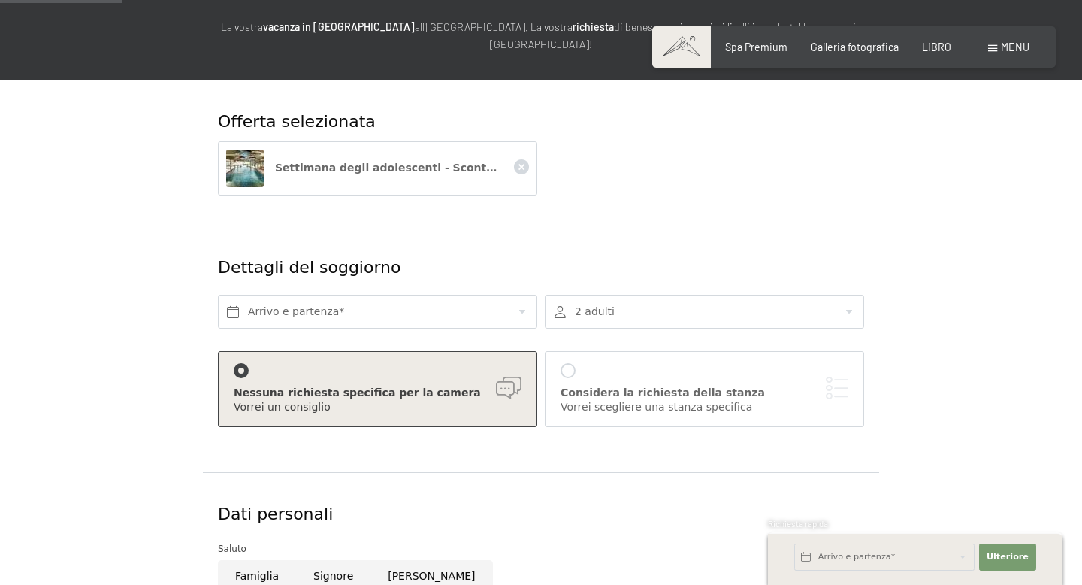
click at [389, 291] on div "Arrivo e partenza*" at bounding box center [377, 311] width 327 height 49
click at [368, 309] on input "text" at bounding box center [377, 312] width 319 height 34
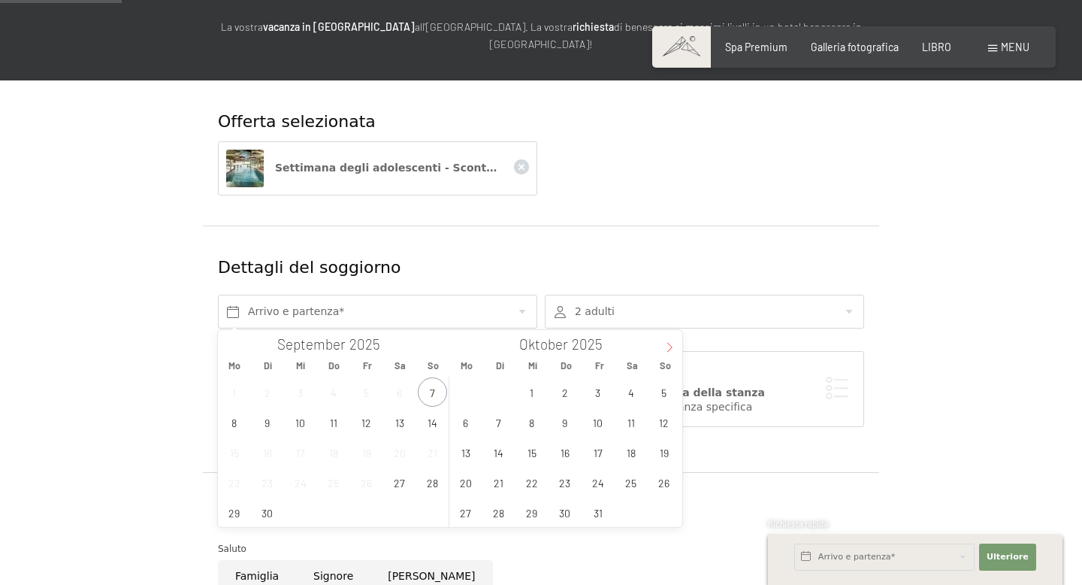
click at [668, 346] on icon at bounding box center [670, 347] width 11 height 11
type input "2026"
click at [438, 422] on span "14" at bounding box center [432, 421] width 29 height 29
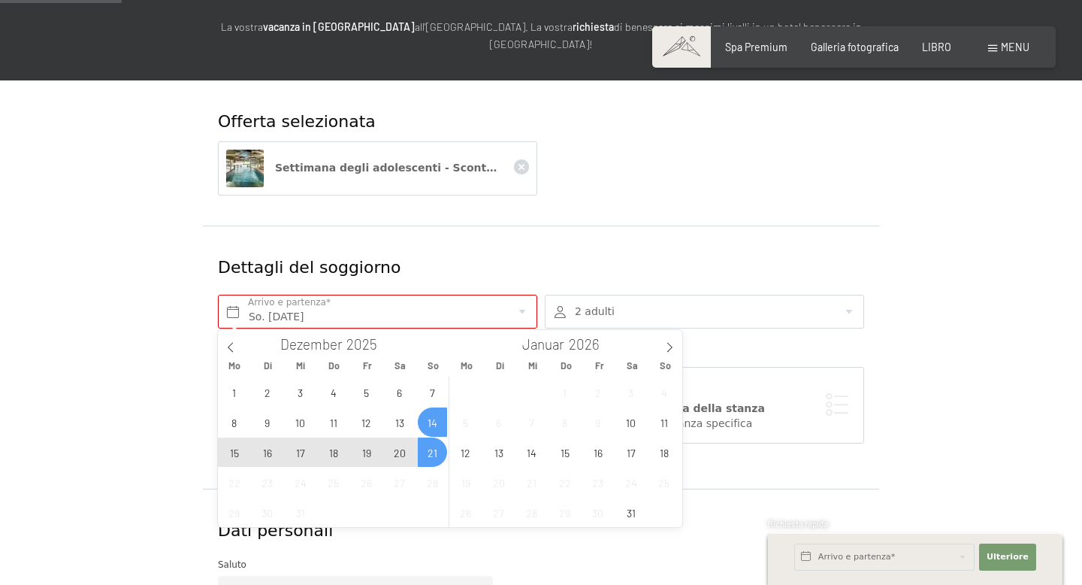
click at [434, 447] on span "21" at bounding box center [432, 452] width 29 height 29
type input "So. [DATE] - So. [DATE]"
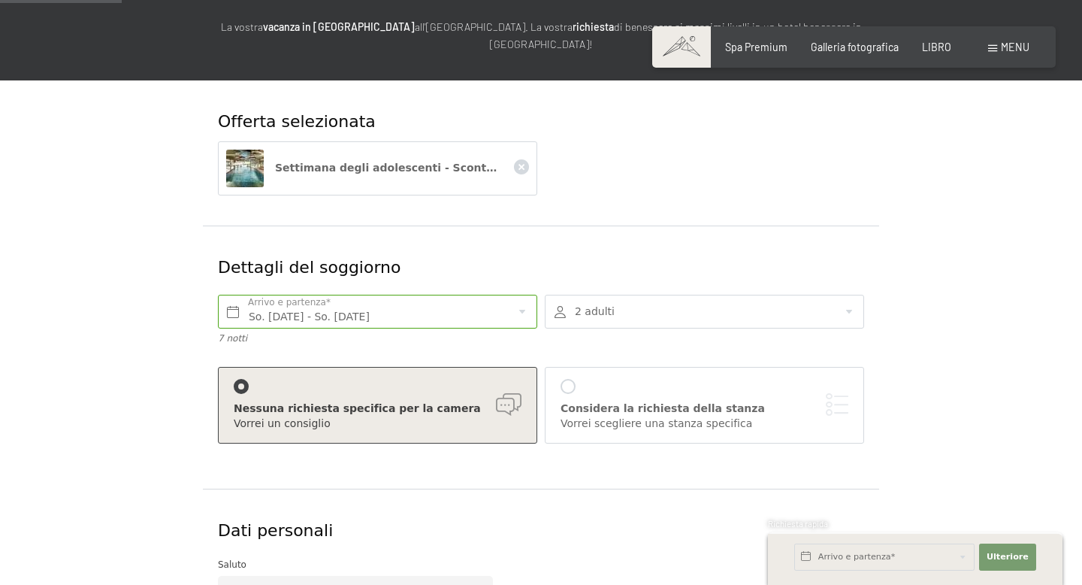
click at [598, 314] on div at bounding box center [704, 312] width 319 height 34
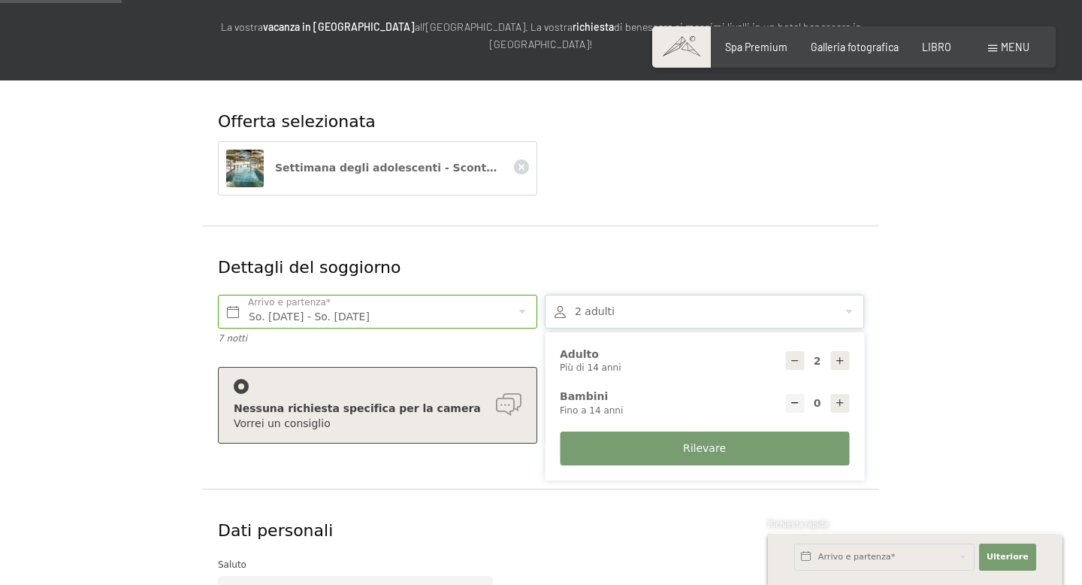
click at [839, 405] on icon at bounding box center [840, 403] width 11 height 11
type input "1"
select select
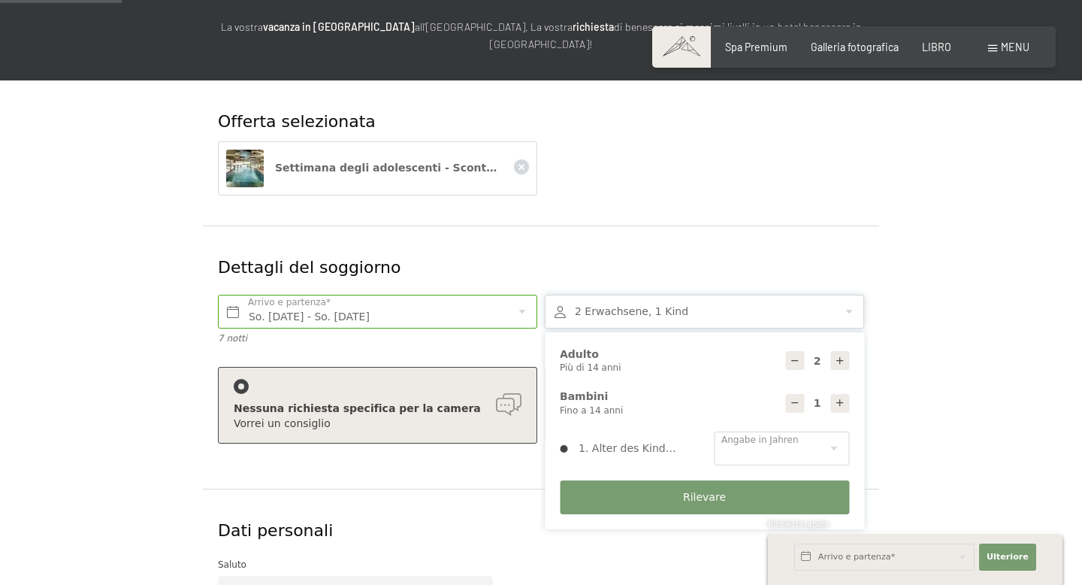
click at [839, 405] on icon at bounding box center [840, 403] width 11 height 11
type input "2"
select select
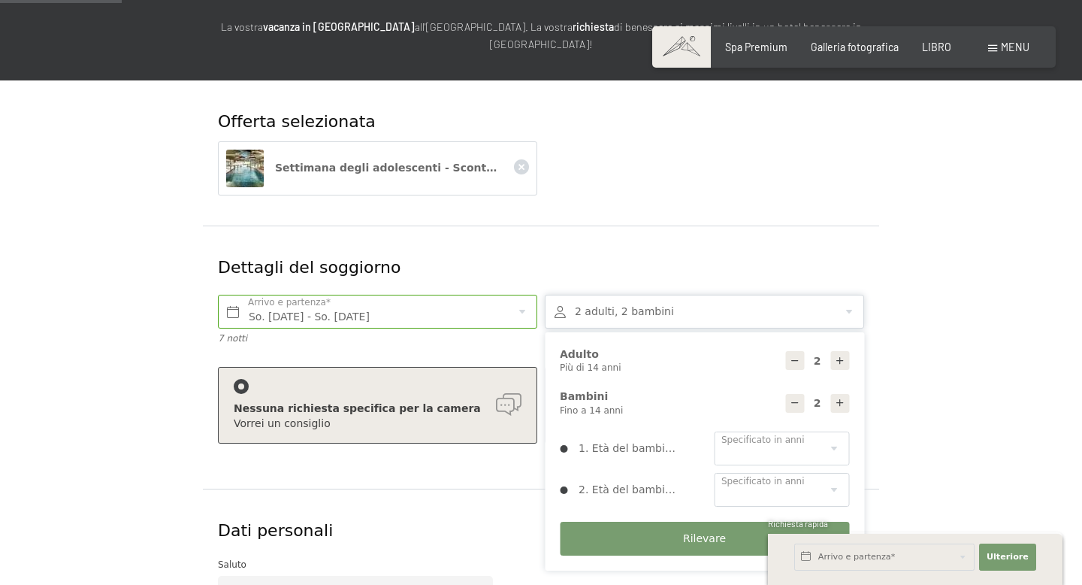
click at [839, 405] on icon at bounding box center [840, 403] width 11 height 11
type input "3"
select select
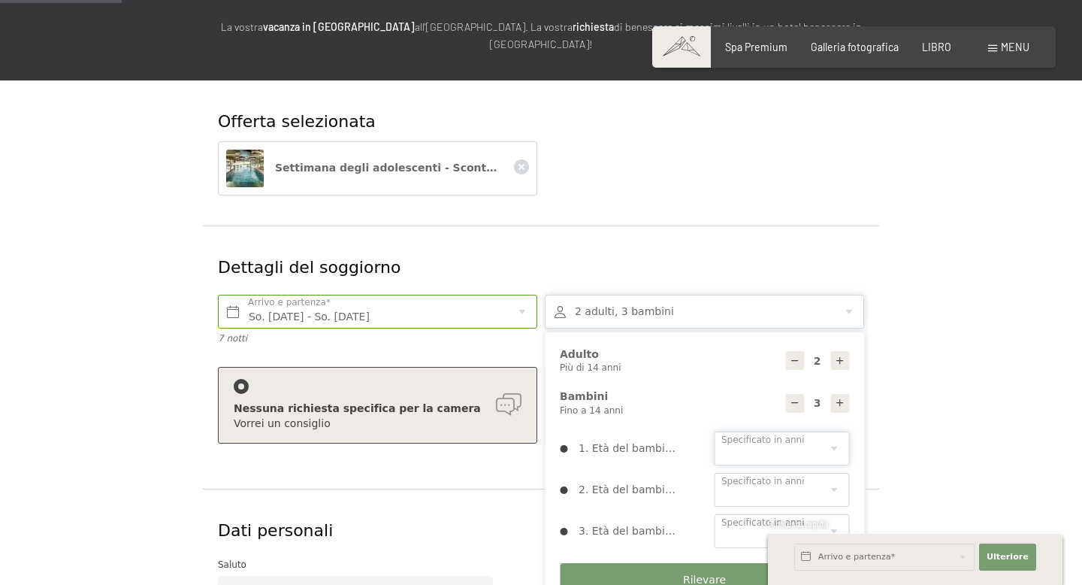
click at [787, 450] on select "0 1 2 3 4 5 6 7 8 9 10 11 12 13 14" at bounding box center [781, 448] width 135 height 34
select select "0"
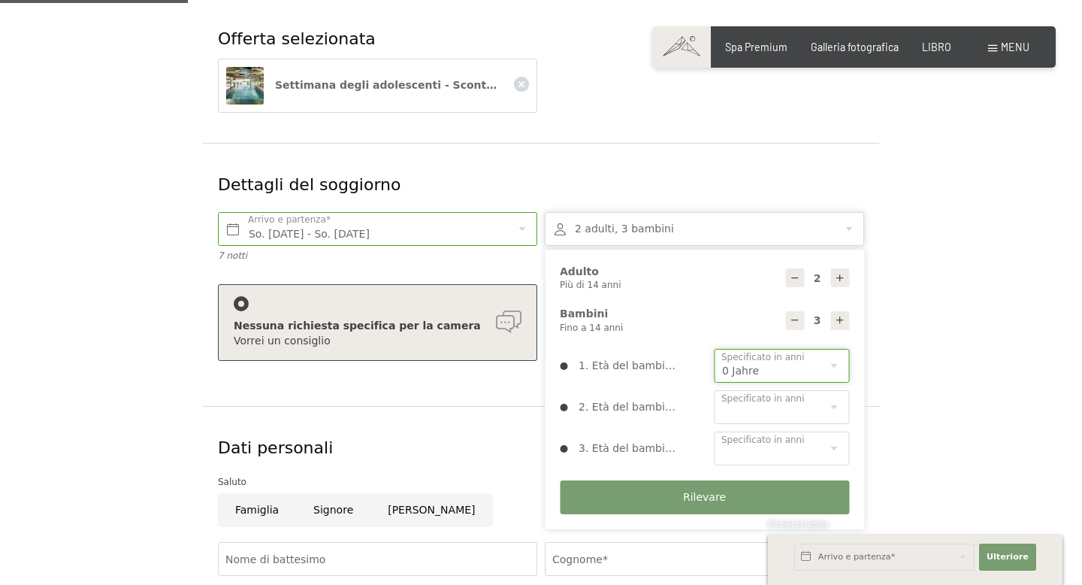
scroll to position [267, 0]
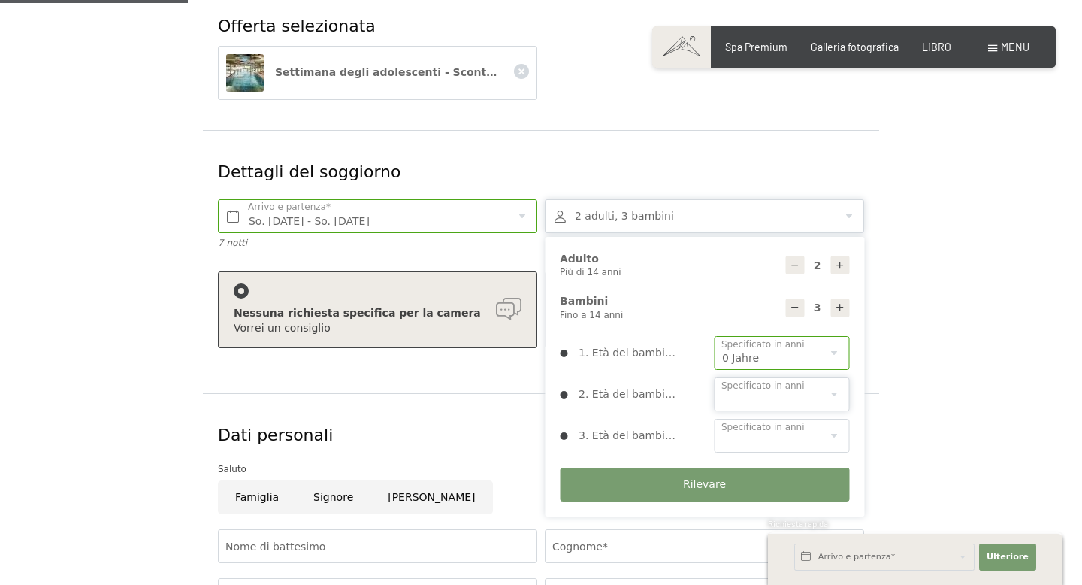
click at [790, 397] on select "0 1 2 3 4 5 6 7 8 9 10 11 12 13 14" at bounding box center [781, 394] width 135 height 34
select select "8"
click at [786, 446] on select "0 1 2 3 4 5 6 7 8 9 10 11 12 13 14" at bounding box center [781, 436] width 135 height 34
select select "9"
click at [730, 476] on button "Rilevare" at bounding box center [704, 485] width 289 height 34
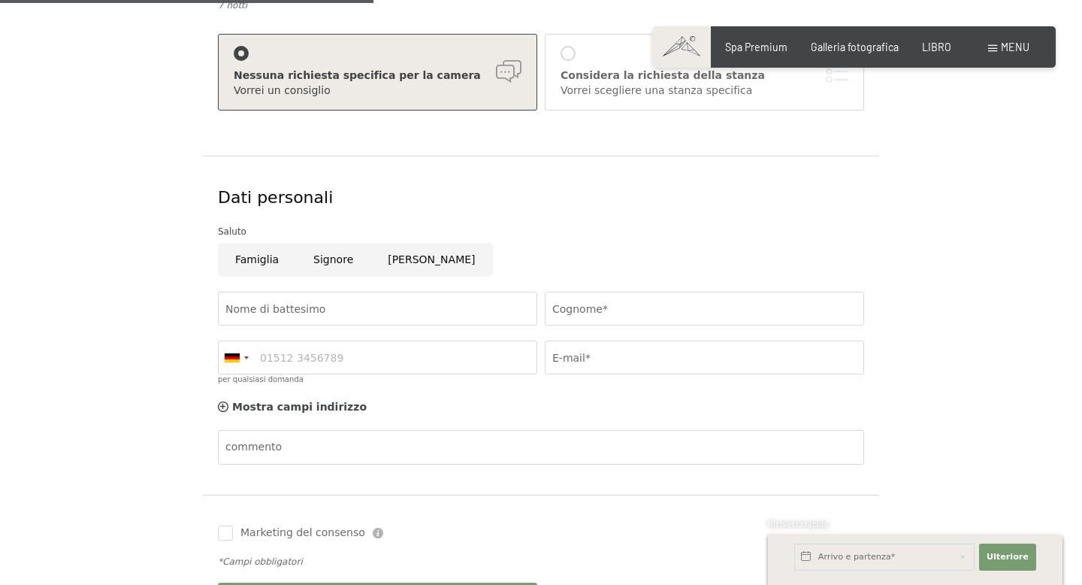
scroll to position [531, 0]
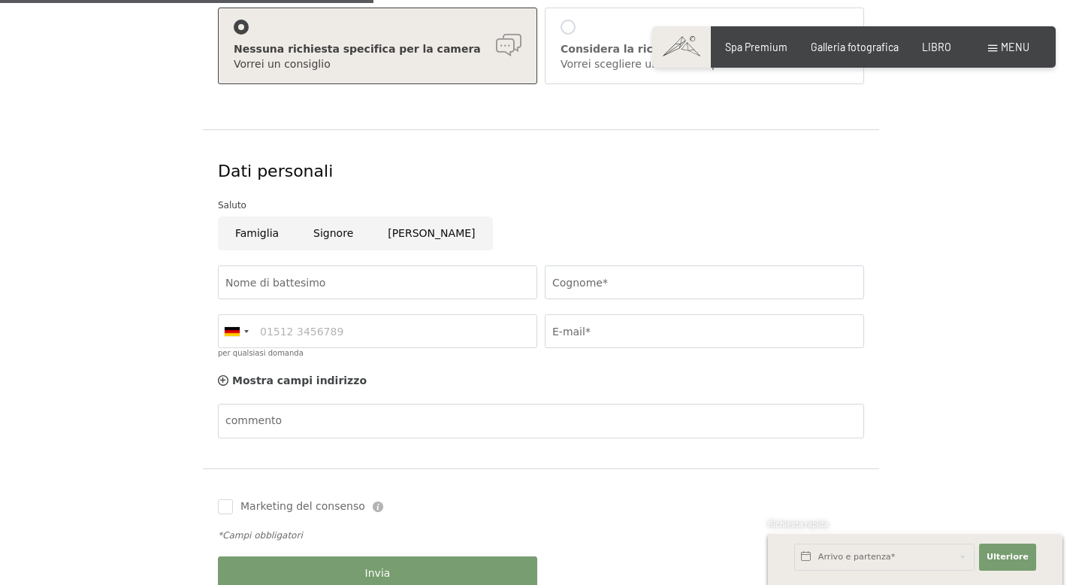
click at [250, 238] on input "Famiglia" at bounding box center [257, 233] width 78 height 34
radio input "true"
click at [310, 292] on input "Nome di battesimo" at bounding box center [377, 282] width 319 height 34
type input "[PERSON_NAME]"
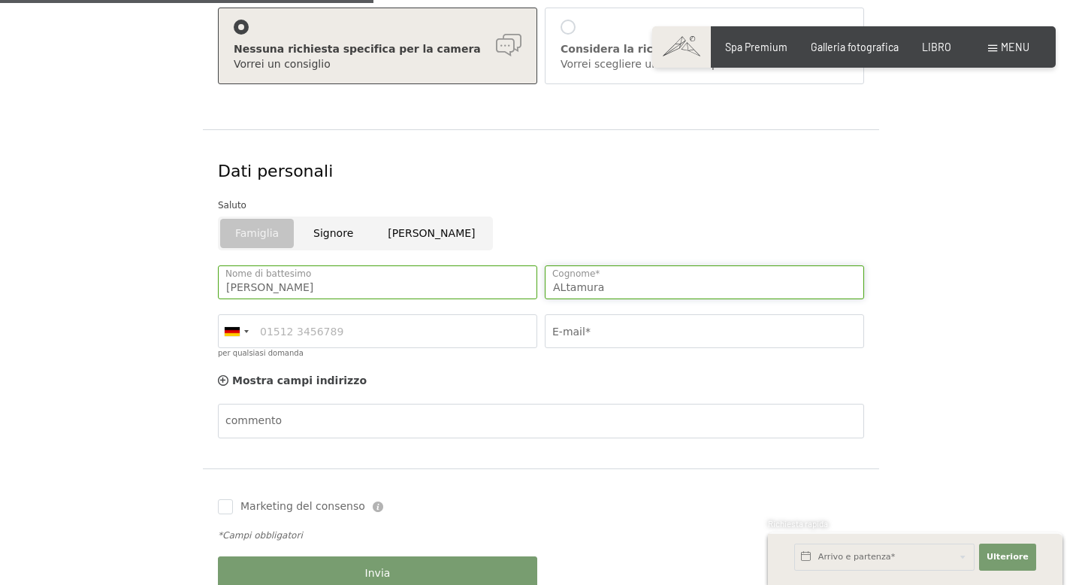
click at [587, 285] on input "ALtamura" at bounding box center [704, 282] width 319 height 34
type input "Altamura"
click at [233, 327] on div at bounding box center [232, 331] width 15 height 9
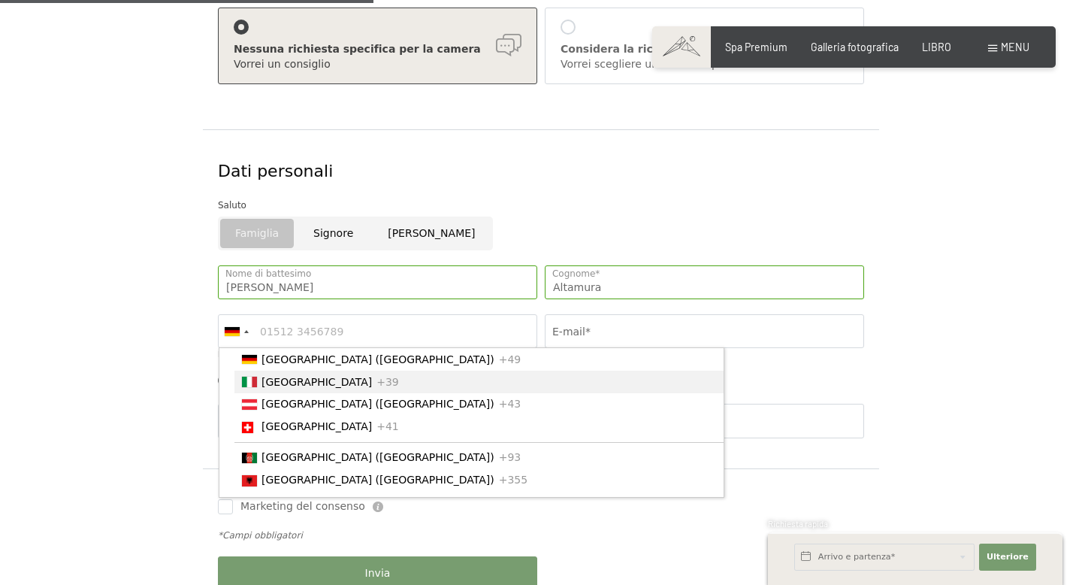
click at [253, 386] on div "Elenco dei paesi" at bounding box center [249, 382] width 15 height 11
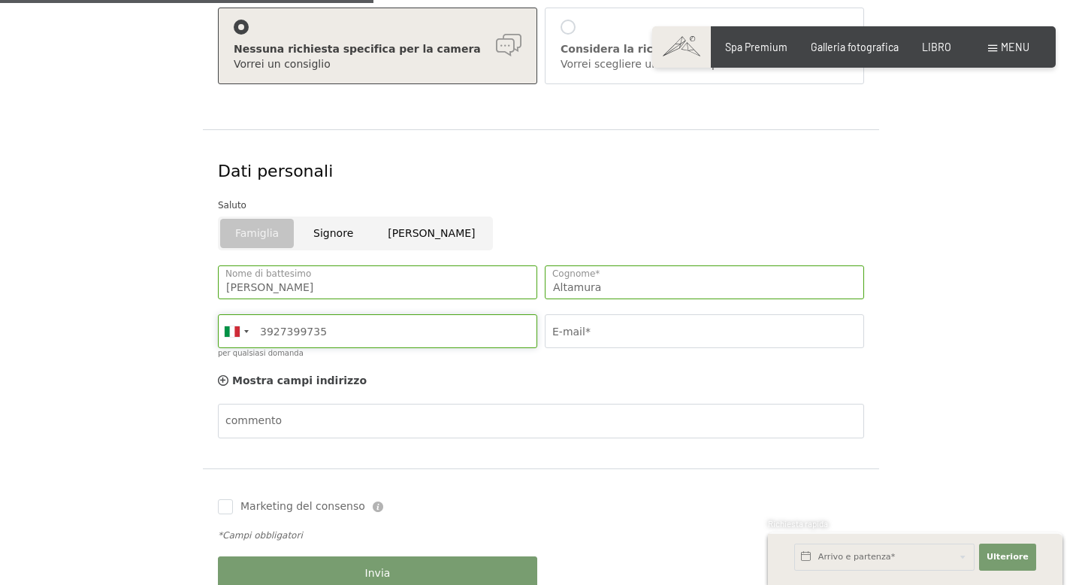
type input "3927399735"
type input "[EMAIL_ADDRESS][DOMAIN_NAME]"
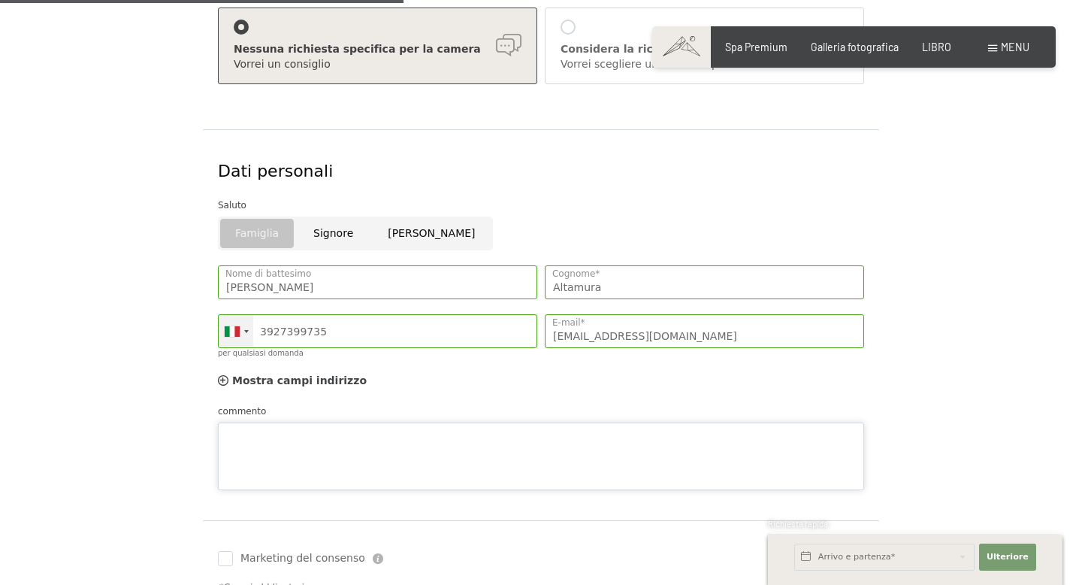
scroll to position [645, 0]
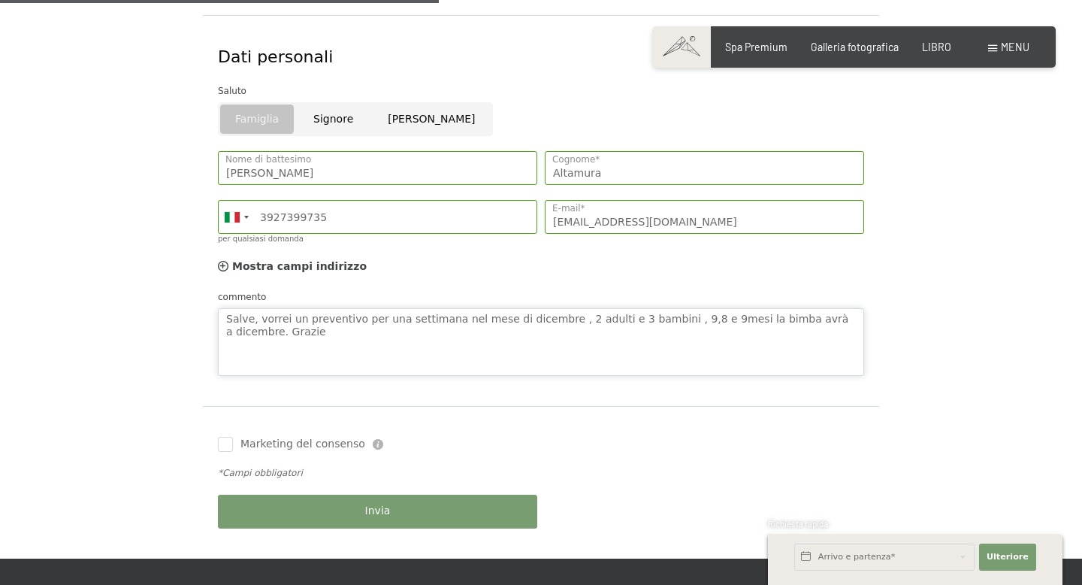
type textarea "Salve, vorrei un preventivo per una settimana nel mese di dicembre , 2 adulti e…"
click at [303, 506] on div "Invia" at bounding box center [377, 511] width 327 height 49
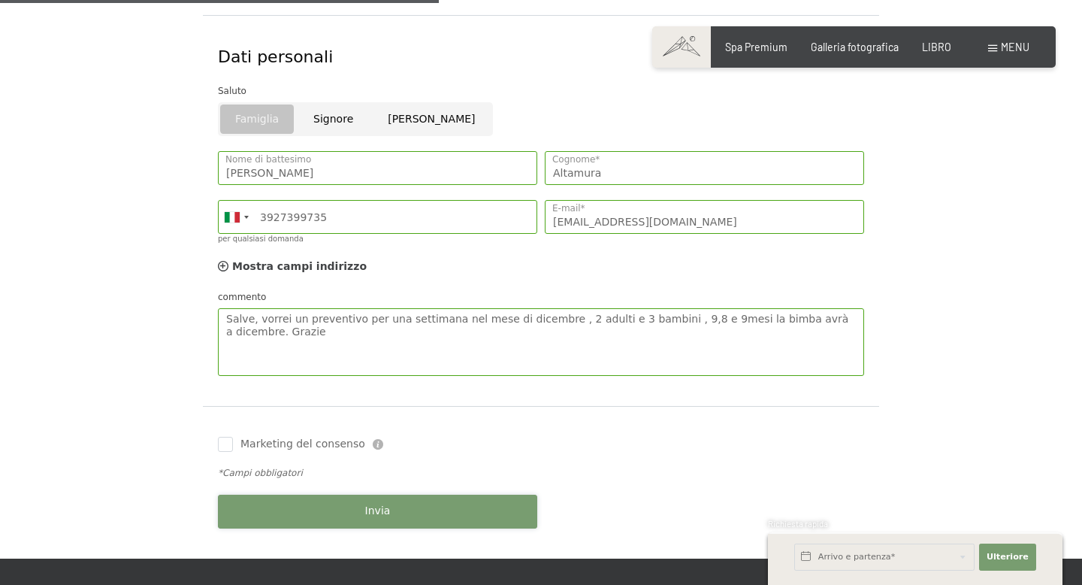
click at [263, 507] on button "Invia" at bounding box center [377, 512] width 319 height 34
